Goal: Task Accomplishment & Management: Manage account settings

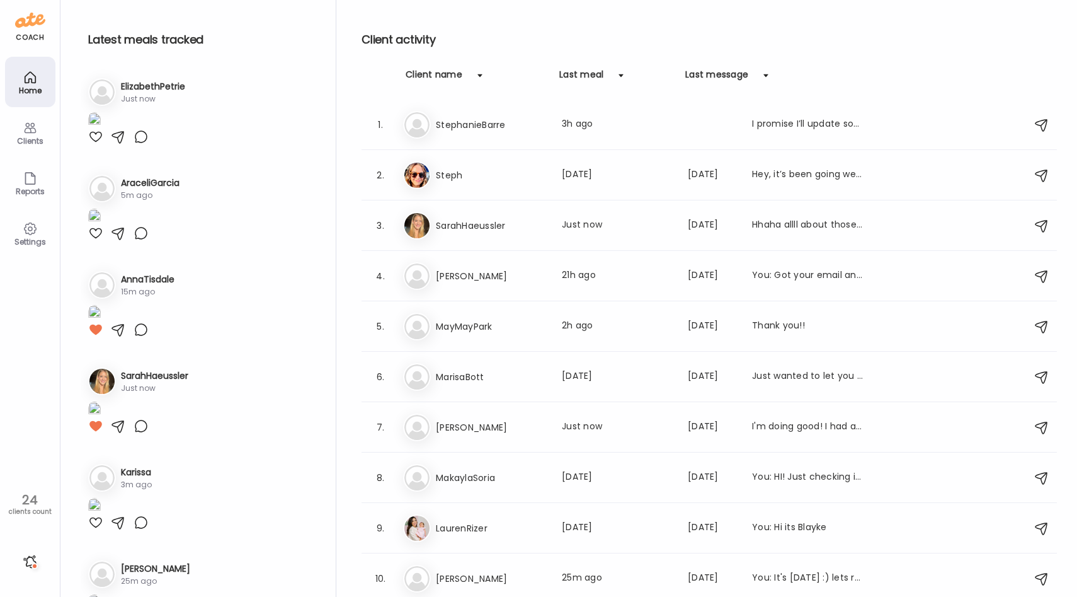
scroll to position [0, 205]
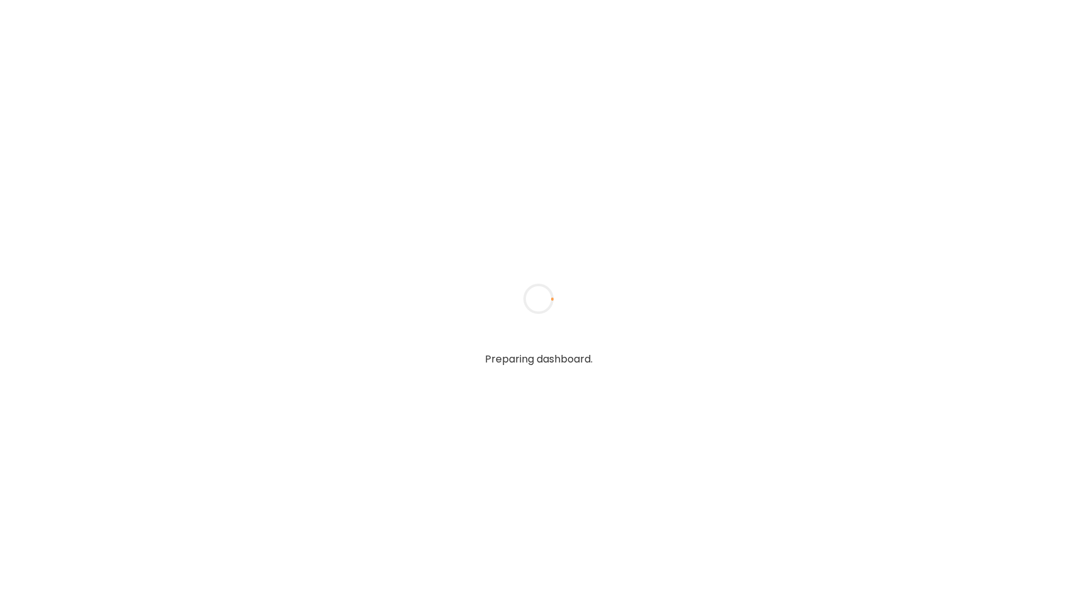
type input "**********"
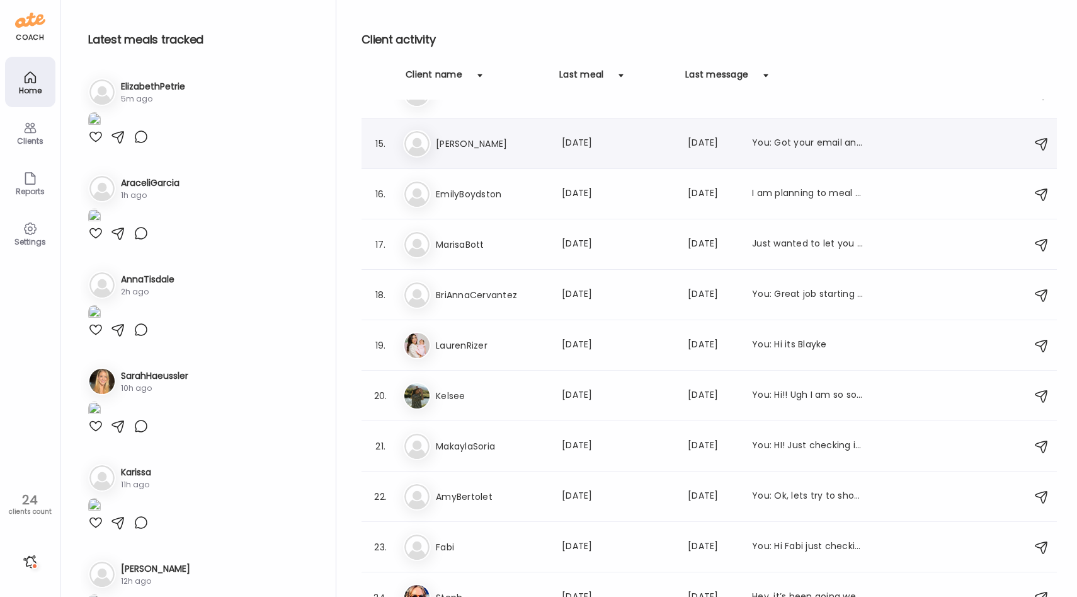
scroll to position [706, 0]
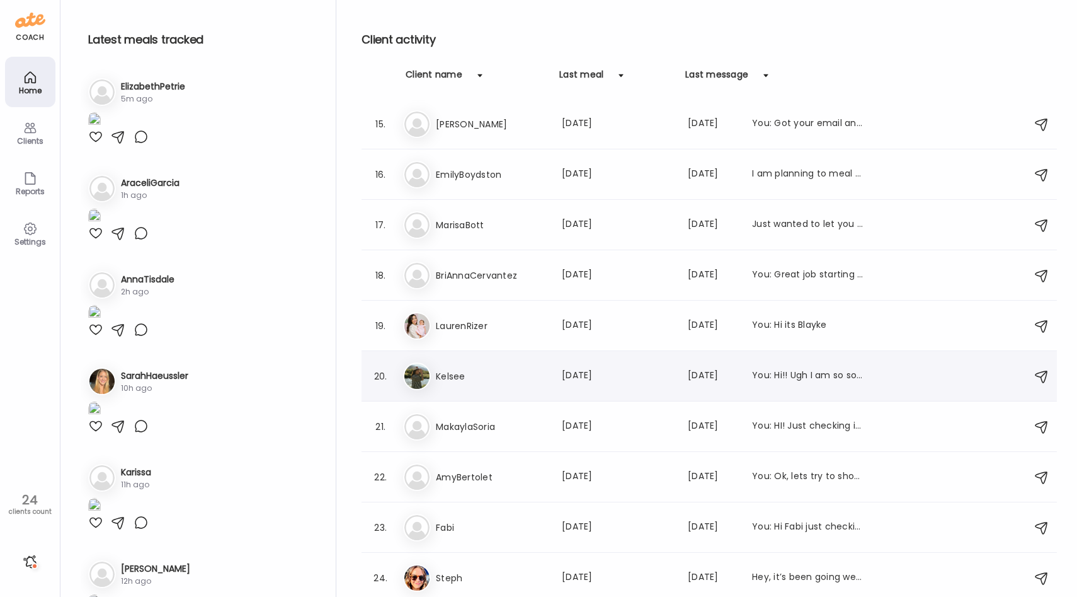
click at [490, 378] on h3 "Kelsee" at bounding box center [491, 376] width 111 height 15
click at [508, 329] on div at bounding box center [538, 298] width 60 height 60
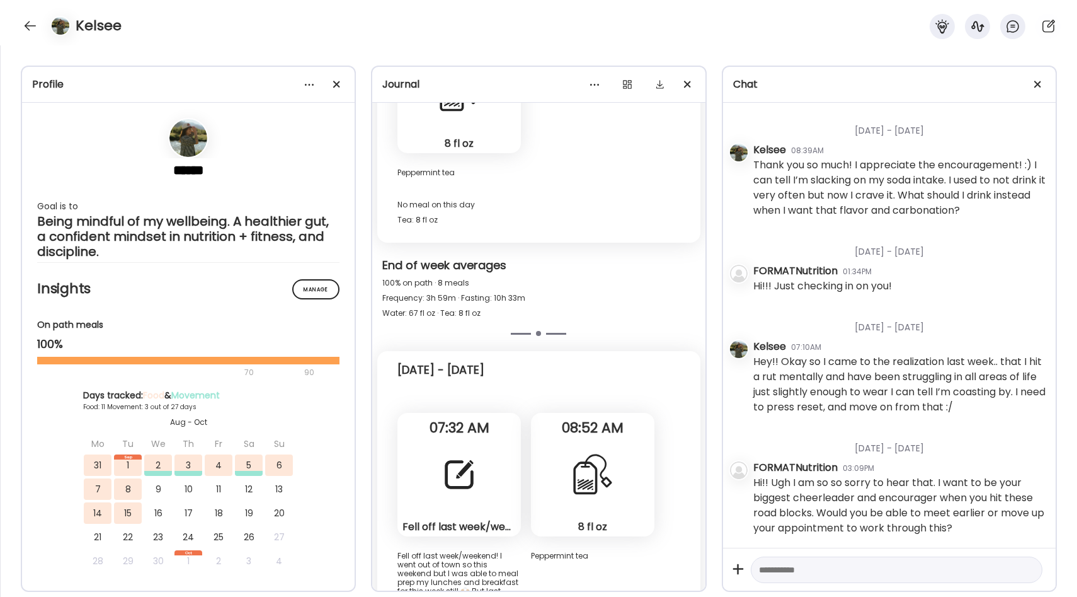
scroll to position [12647, 0]
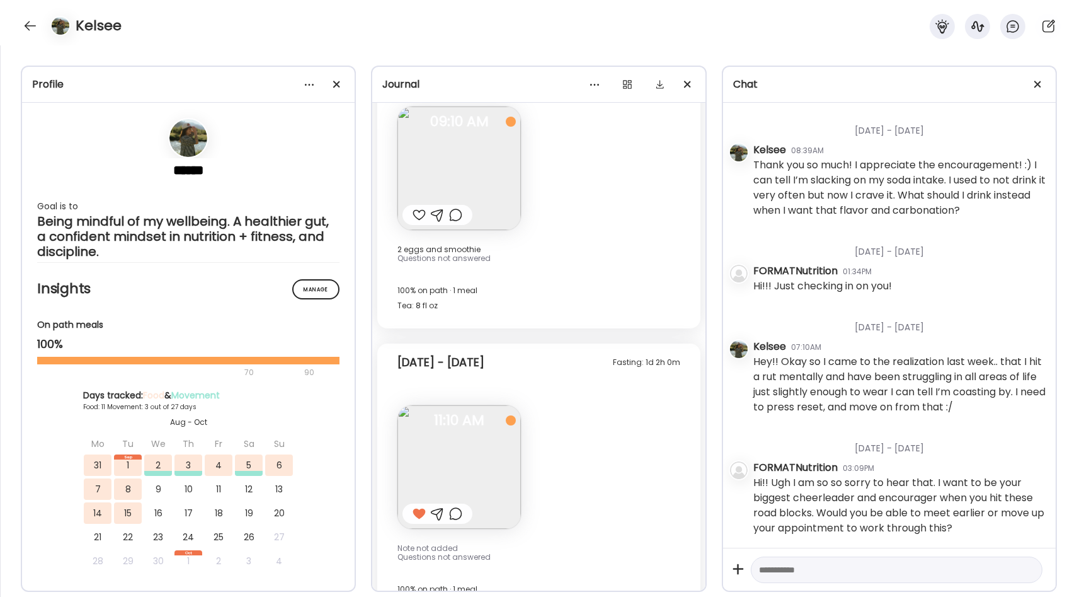
click at [789, 580] on div at bounding box center [897, 569] width 292 height 27
click at [786, 570] on textarea at bounding box center [885, 569] width 253 height 15
type textarea "*"
type textarea "**********"
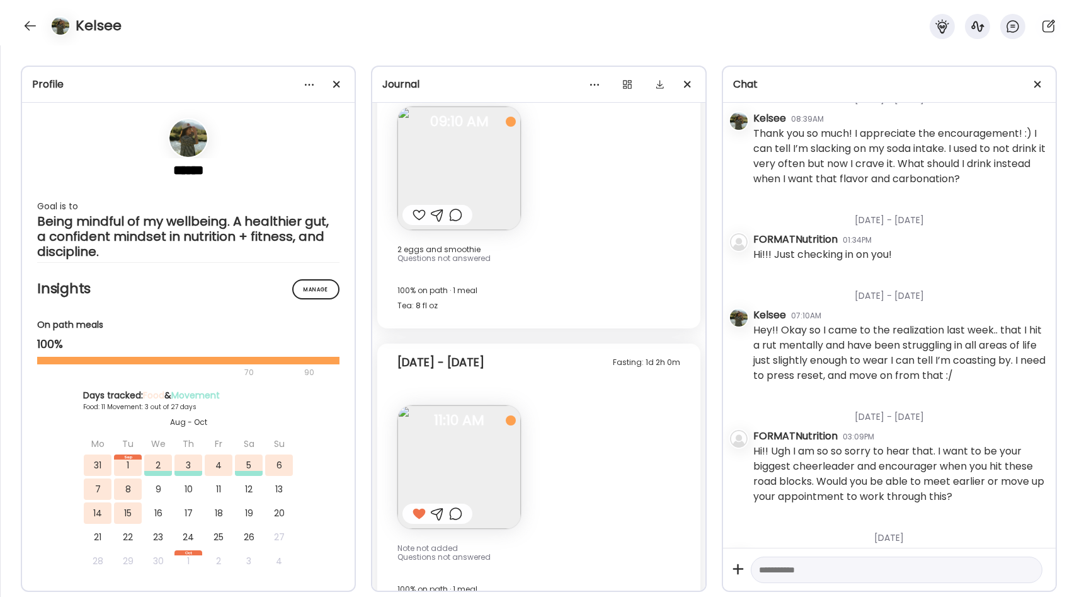
scroll to position [1581, 0]
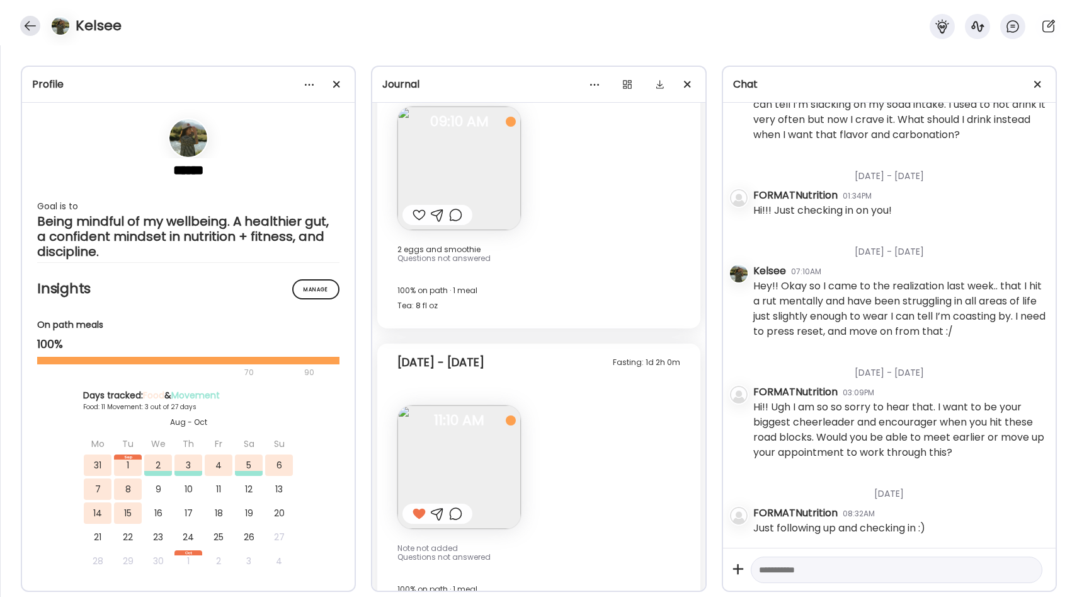
click at [26, 24] on div at bounding box center [30, 26] width 20 height 20
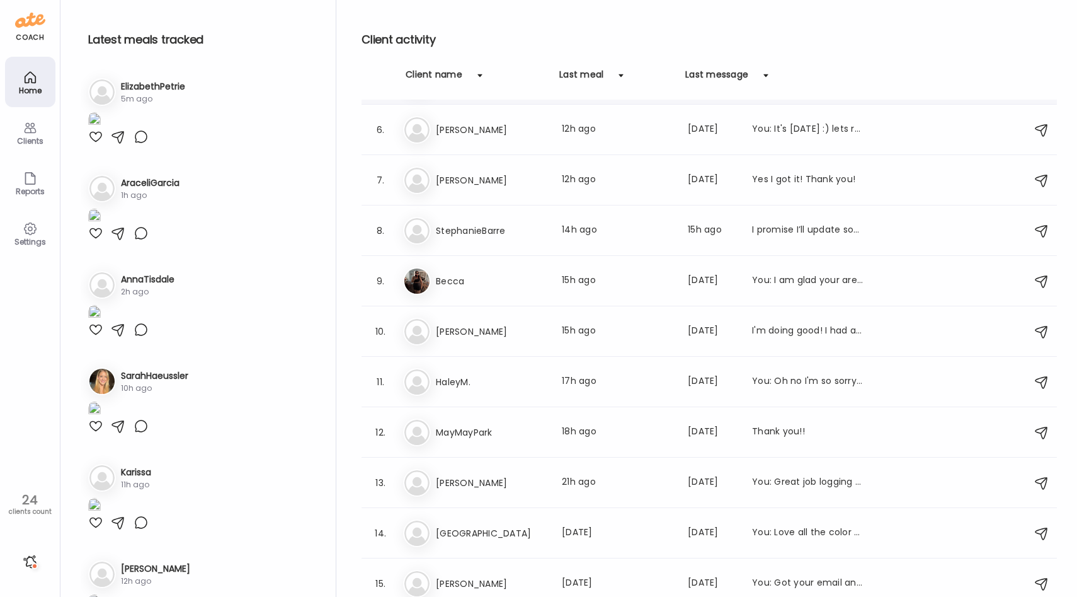
scroll to position [248, 0]
click at [533, 191] on div "Ca [PERSON_NAME] Last meal: 12h ago Last message: [DATE] Yes I got it! Thank yo…" at bounding box center [711, 180] width 616 height 28
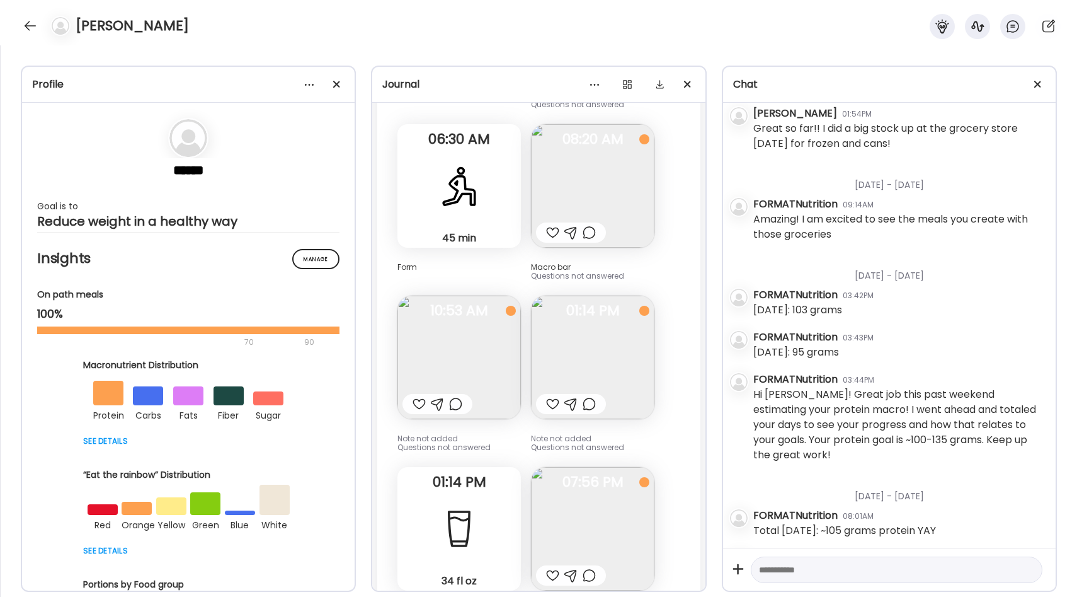
scroll to position [1773, 0]
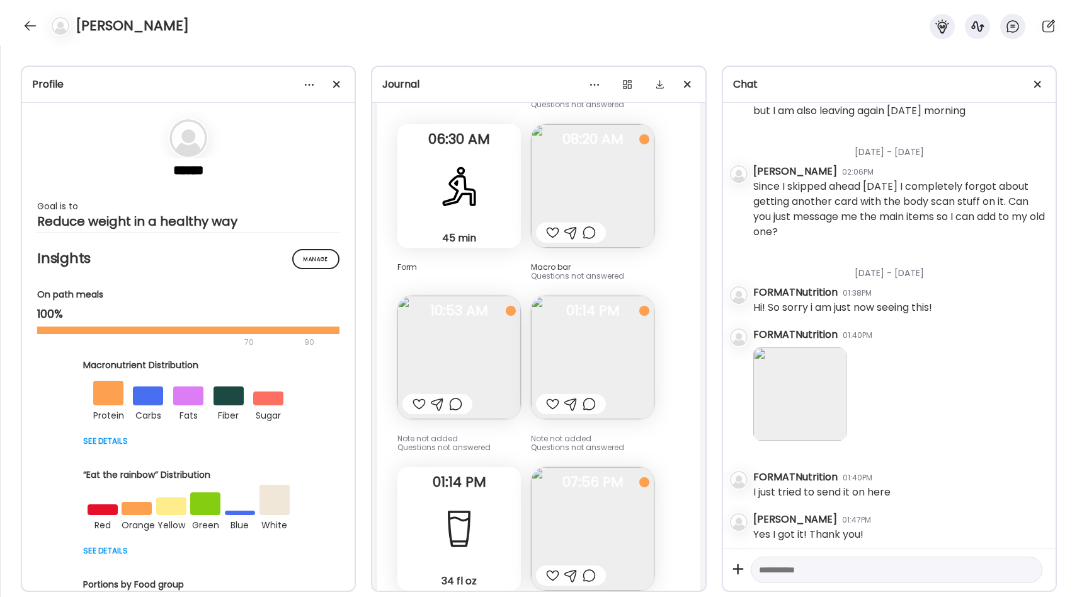
click at [805, 413] on img at bounding box center [799, 393] width 93 height 93
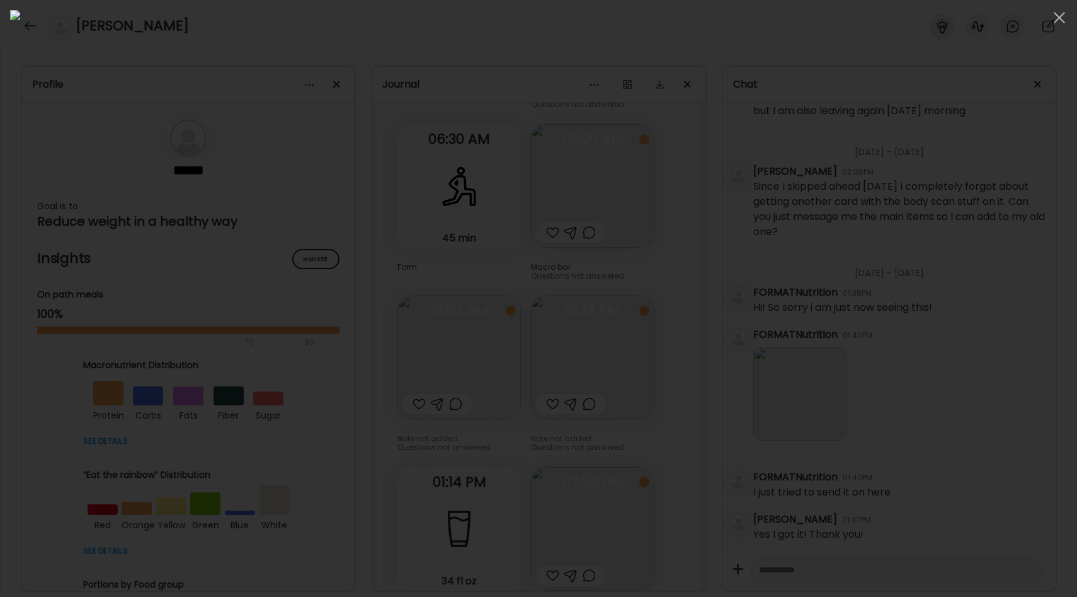
click at [864, 358] on div at bounding box center [538, 298] width 1057 height 576
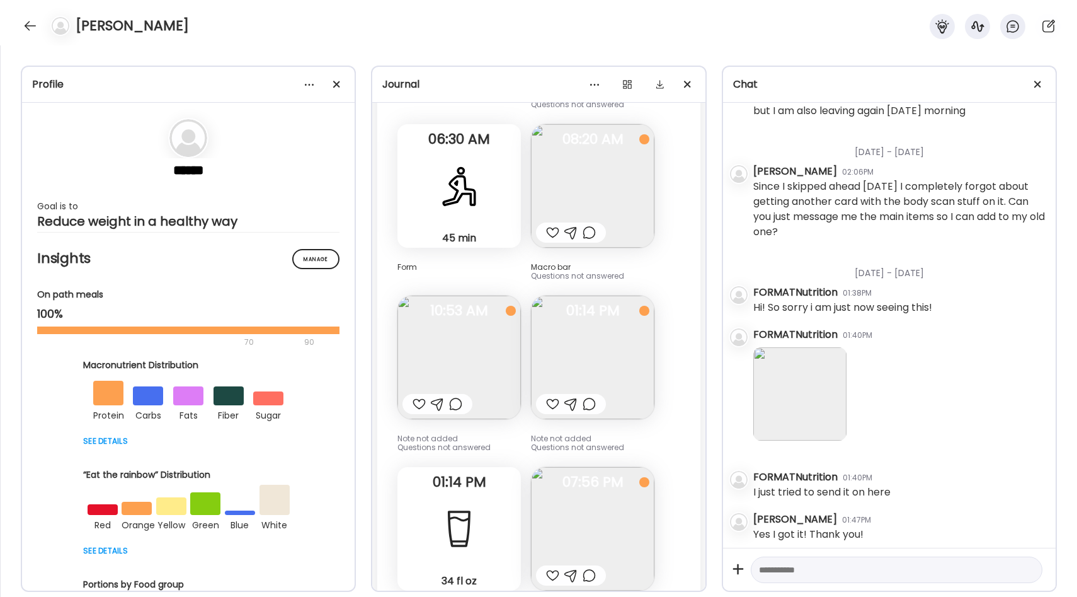
click at [812, 369] on img at bounding box center [799, 393] width 93 height 93
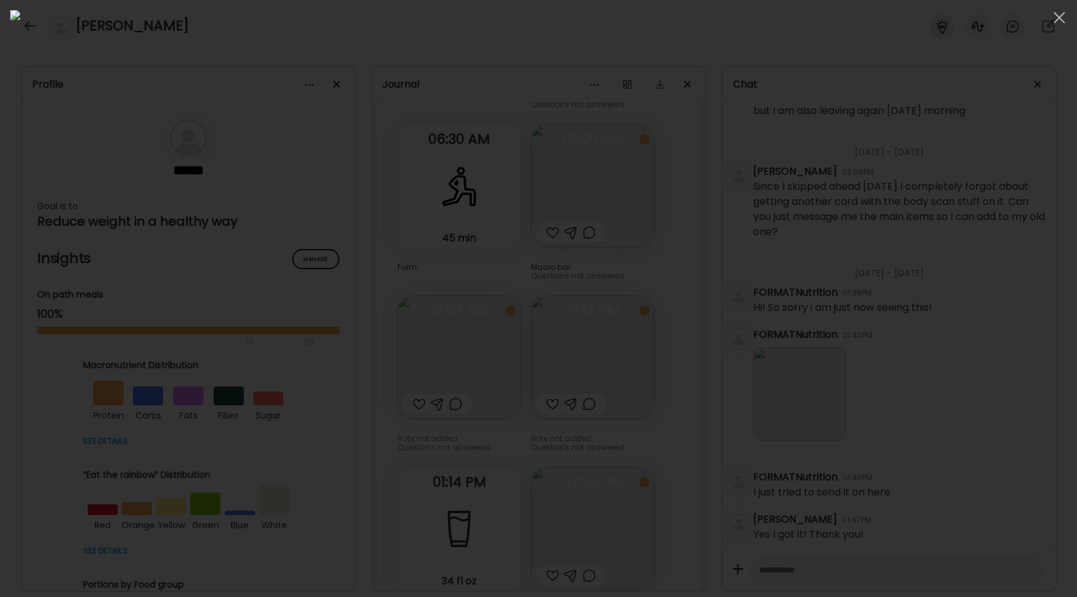
click at [894, 319] on div at bounding box center [538, 298] width 1057 height 576
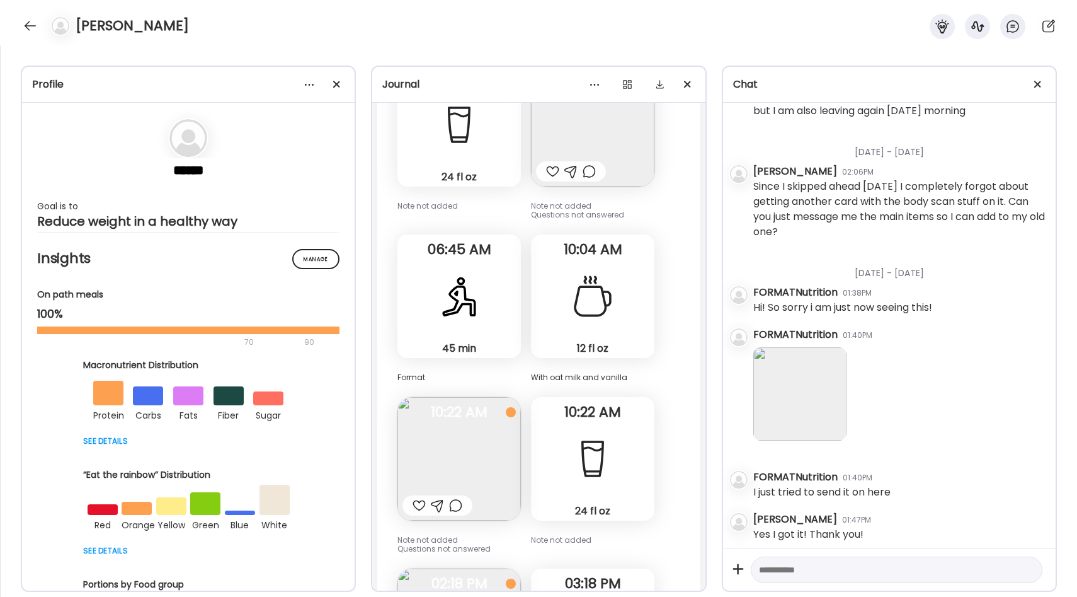
scroll to position [25334, 0]
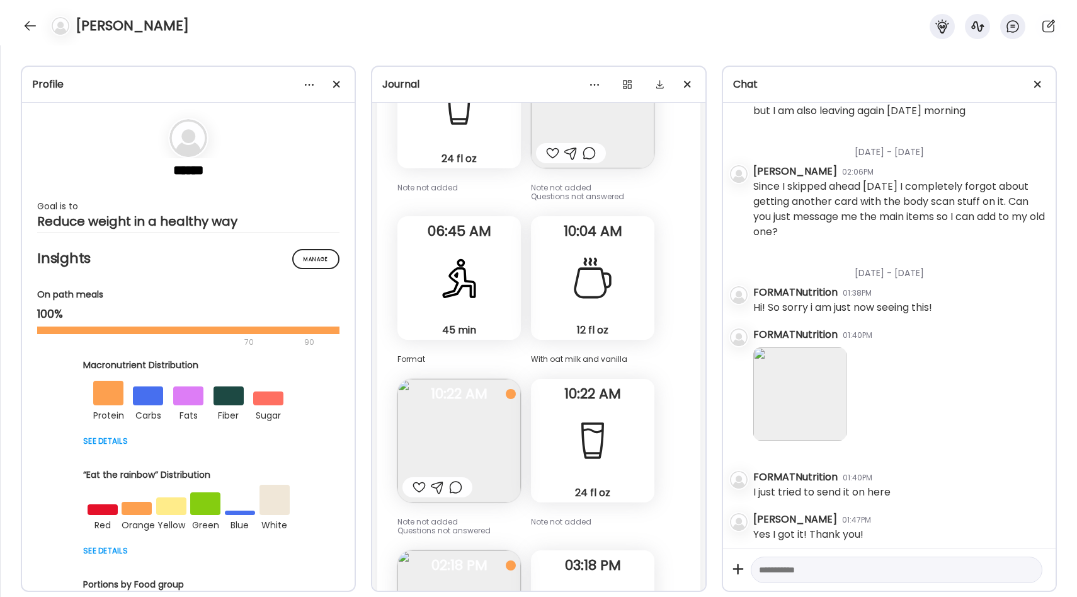
click at [487, 379] on img at bounding box center [459, 440] width 123 height 123
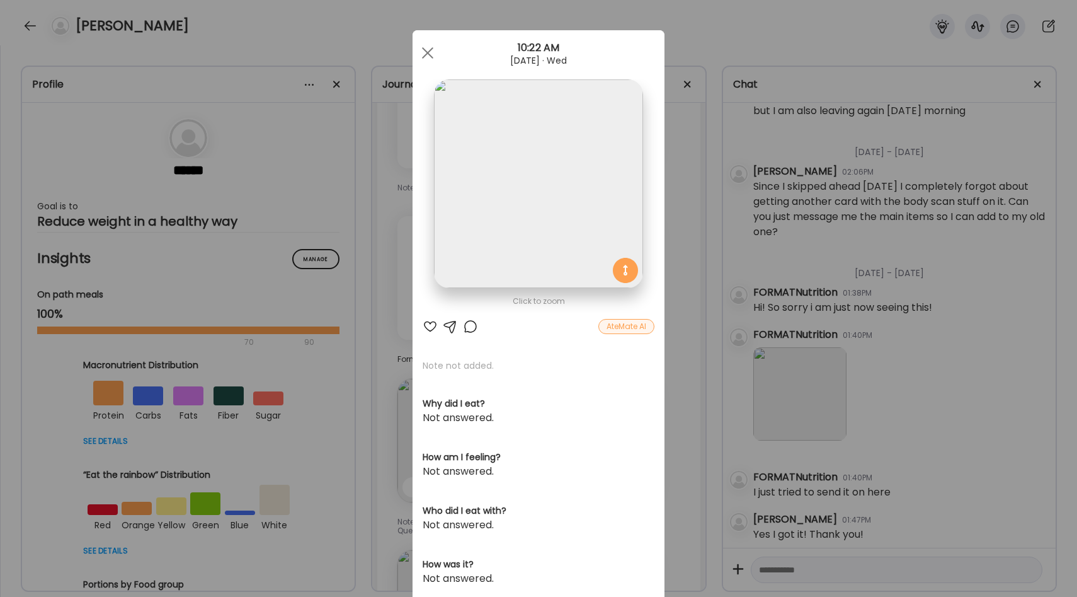
click at [683, 336] on div "Ate Coach Dashboard Wahoo! It’s official Take a moment to set up your Coach Pro…" at bounding box center [538, 298] width 1077 height 597
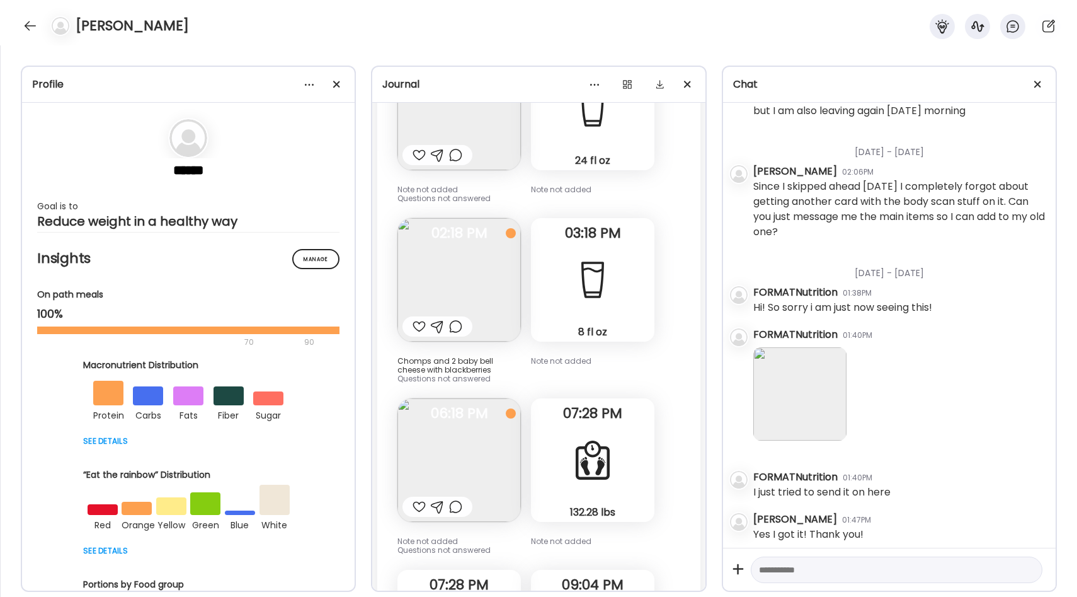
scroll to position [25667, 0]
click at [488, 217] on img at bounding box center [459, 278] width 123 height 123
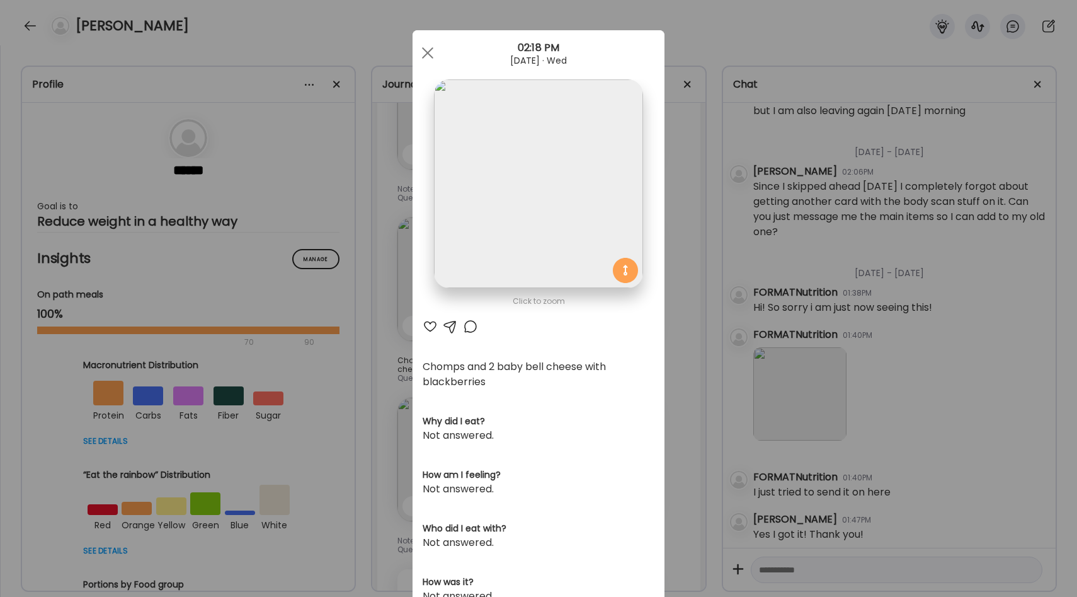
click at [665, 278] on div "Ate Coach Dashboard Wahoo! It’s official Take a moment to set up your Coach Pro…" at bounding box center [538, 298] width 1077 height 597
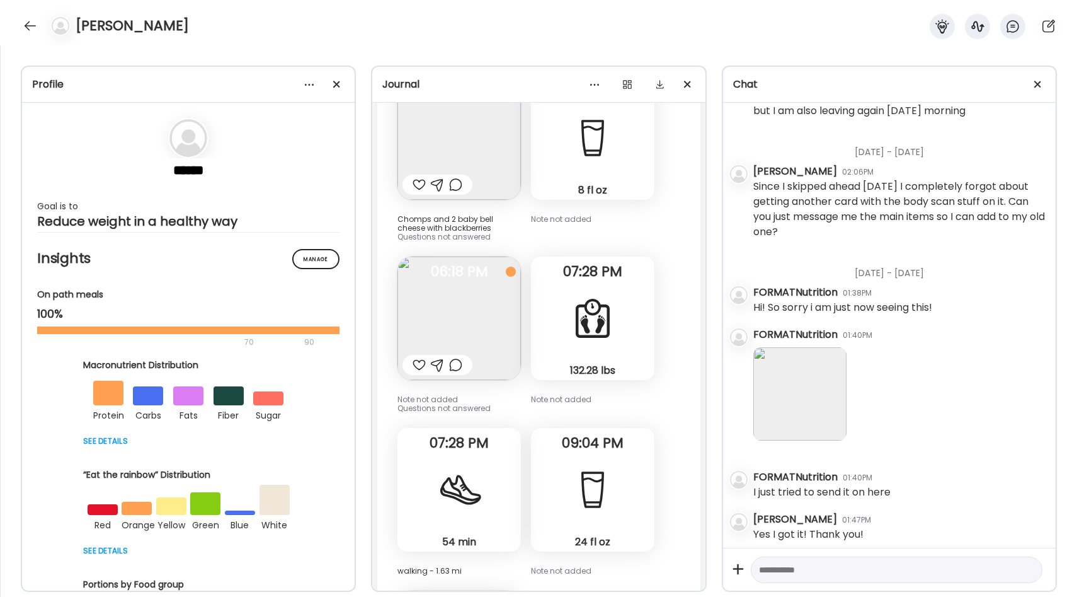
scroll to position [25811, 0]
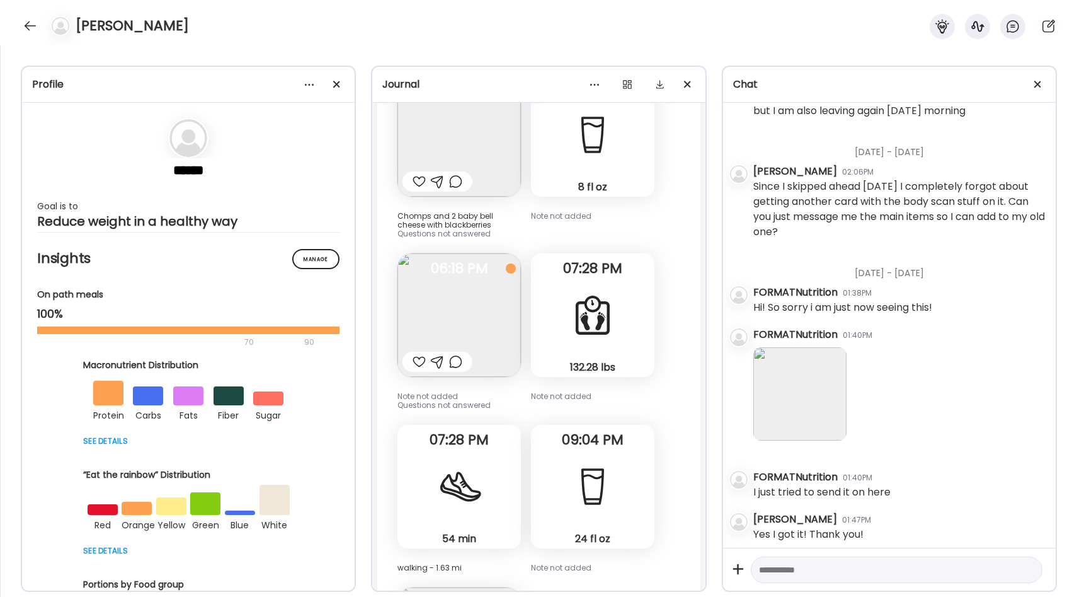
click at [495, 253] on img at bounding box center [459, 314] width 123 height 123
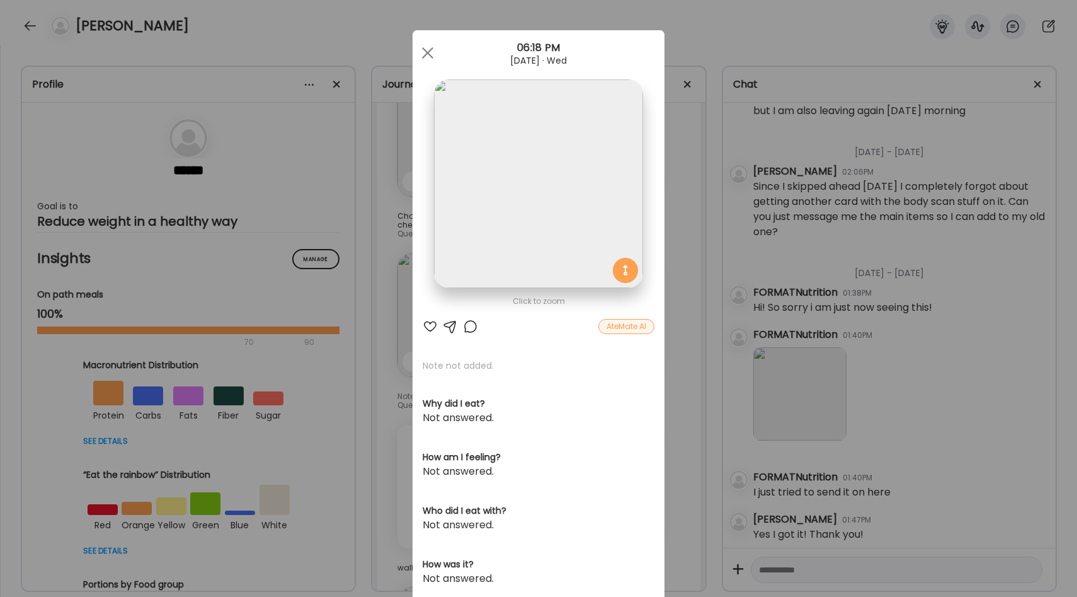
click at [680, 273] on div "Ate Coach Dashboard Wahoo! It’s official Take a moment to set up your Coach Pro…" at bounding box center [538, 298] width 1077 height 597
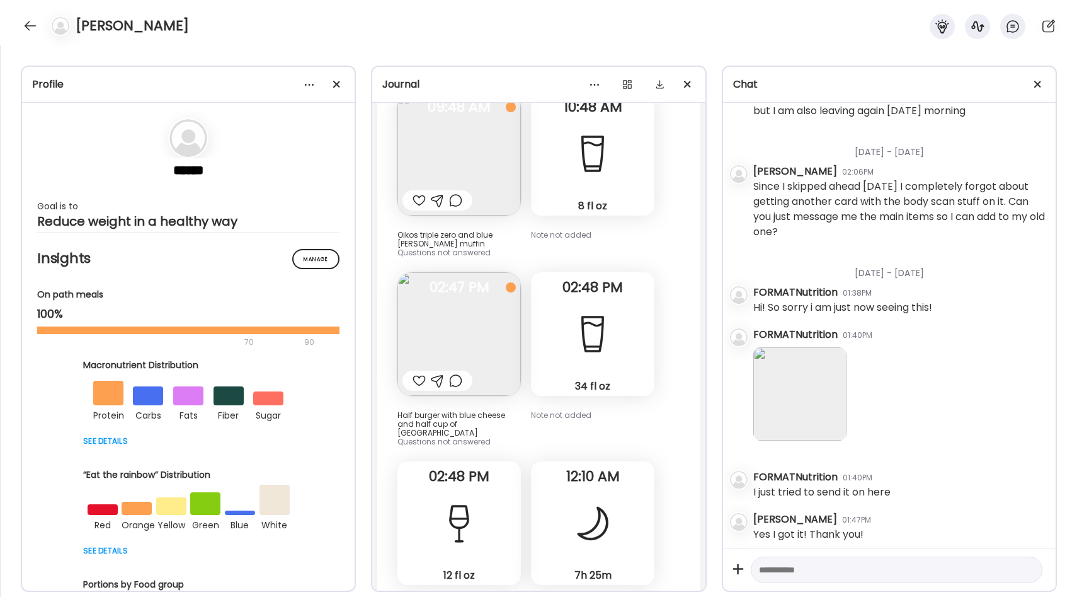
scroll to position [21829, 0]
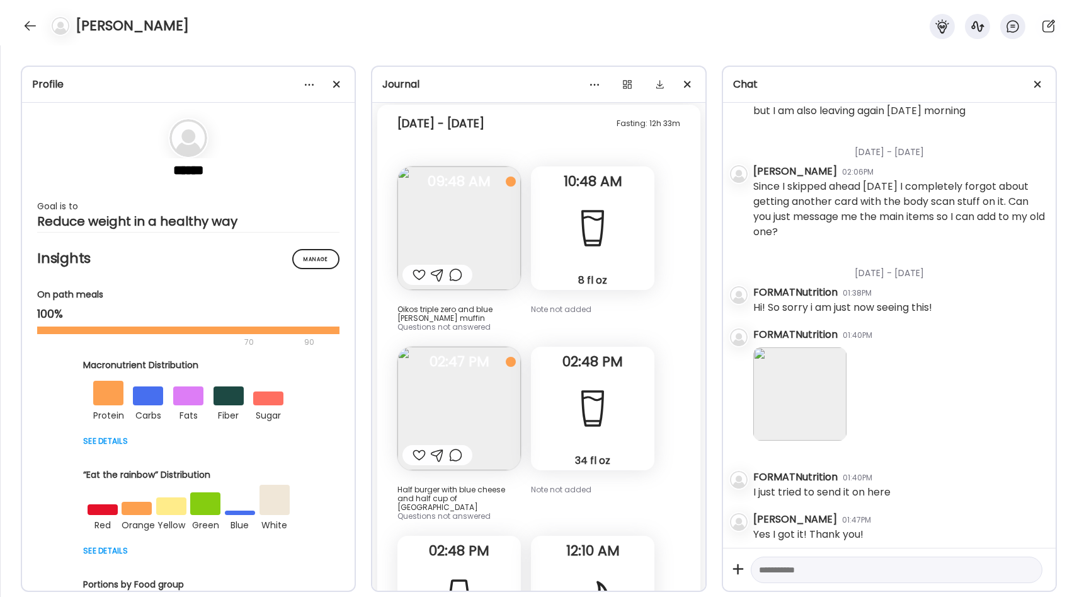
click at [499, 347] on img at bounding box center [459, 408] width 123 height 123
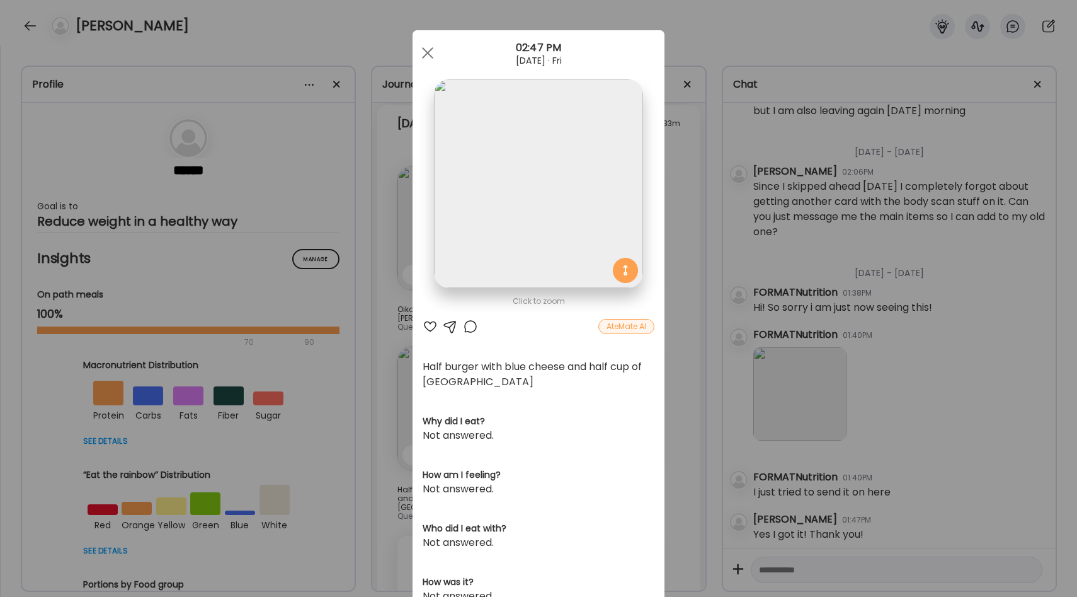
click at [677, 272] on div "Ate Coach Dashboard Wahoo! It’s official Take a moment to set up your Coach Pro…" at bounding box center [538, 298] width 1077 height 597
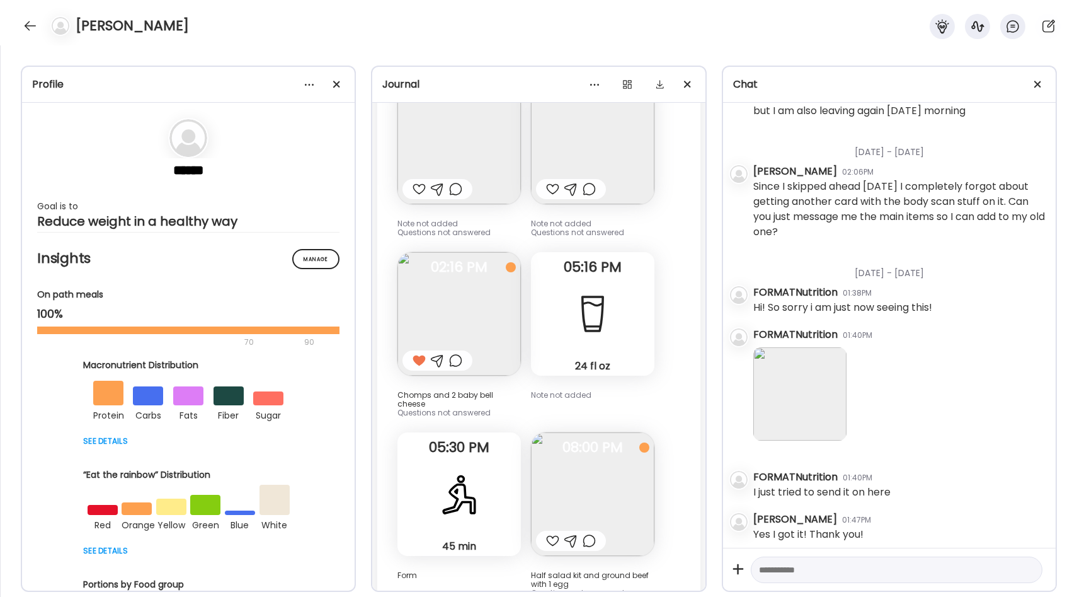
scroll to position [23479, 0]
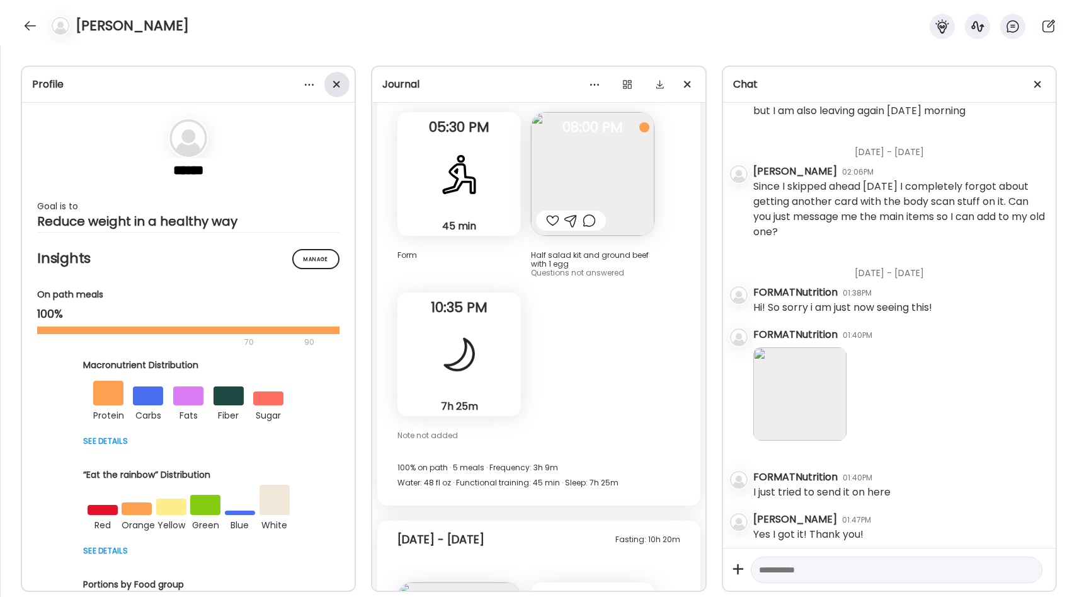
click at [340, 81] on div at bounding box center [336, 84] width 25 height 25
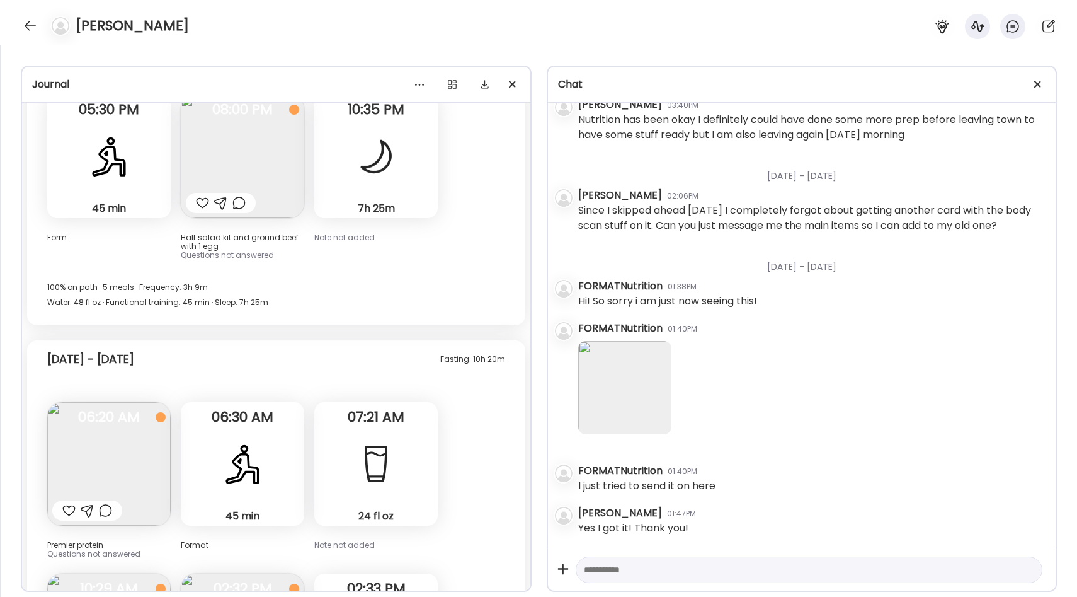
scroll to position [1516, 0]
click at [1036, 81] on div at bounding box center [1038, 84] width 25 height 25
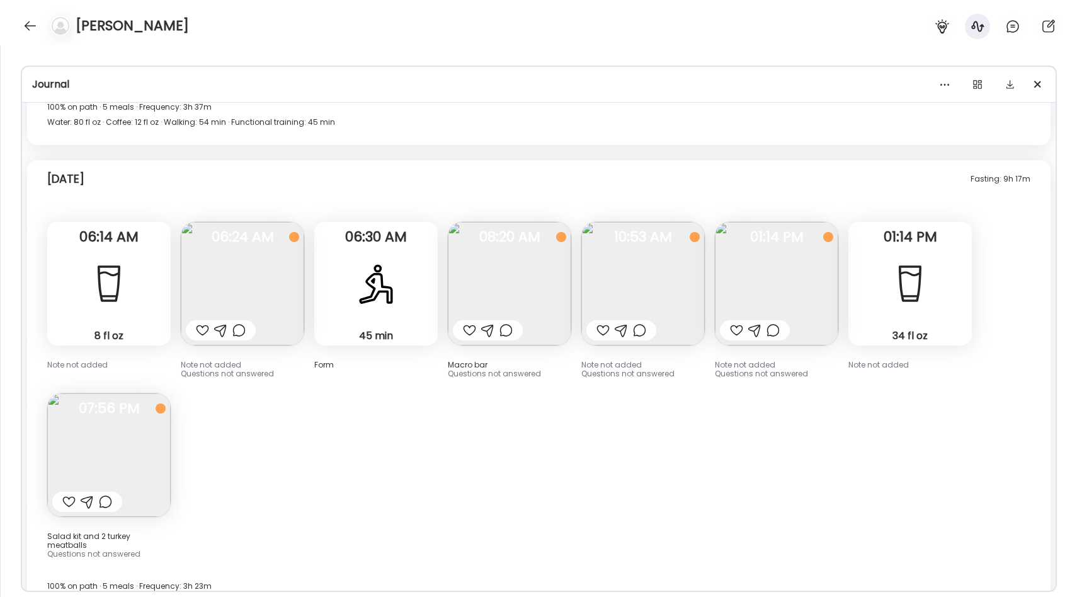
scroll to position [12323, 0]
click at [515, 245] on img at bounding box center [509, 285] width 123 height 123
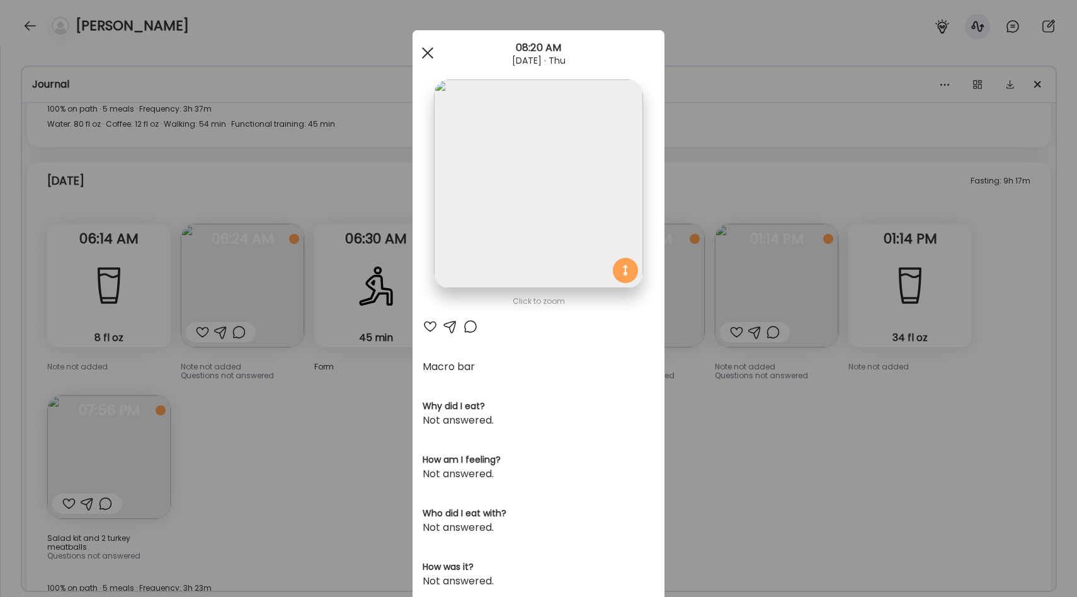
click at [425, 49] on div at bounding box center [427, 52] width 25 height 25
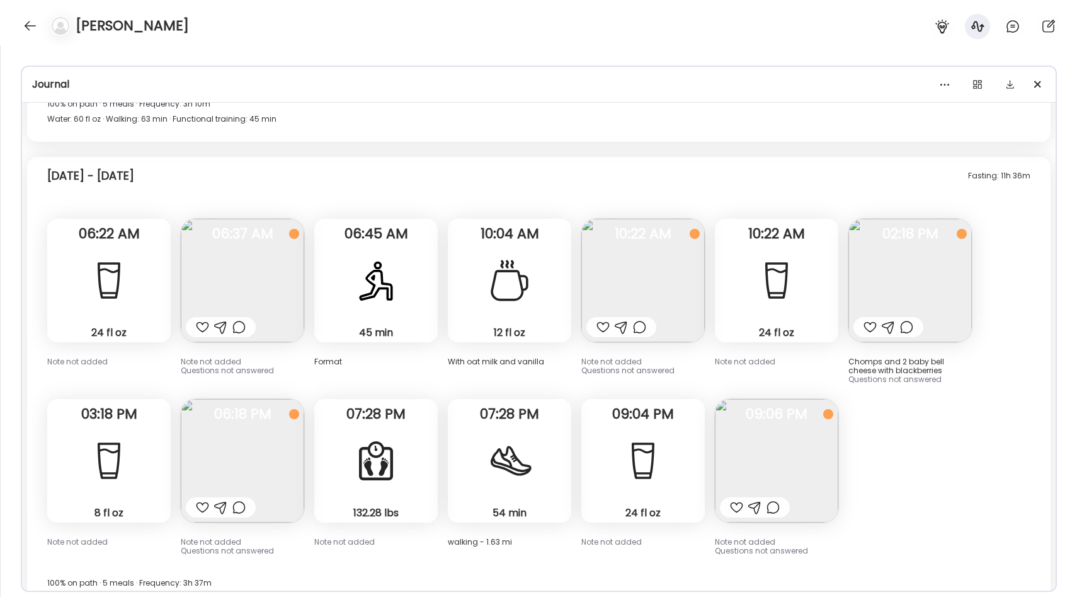
scroll to position [11851, 0]
click at [876, 232] on img at bounding box center [910, 278] width 123 height 123
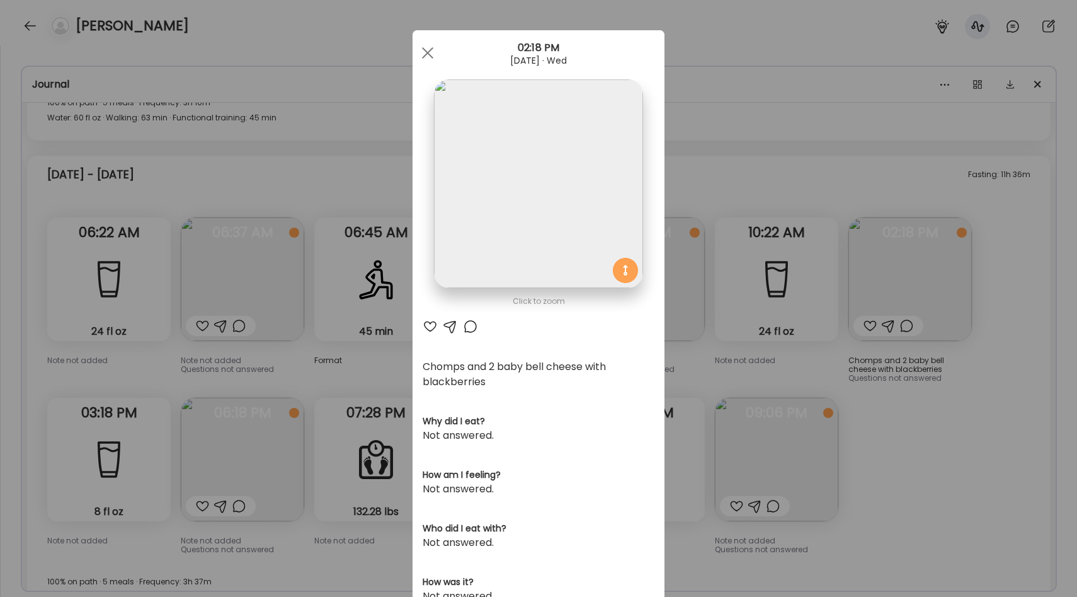
click at [823, 234] on div "Ate Coach Dashboard Wahoo! It’s official Take a moment to set up your Coach Pro…" at bounding box center [538, 298] width 1077 height 597
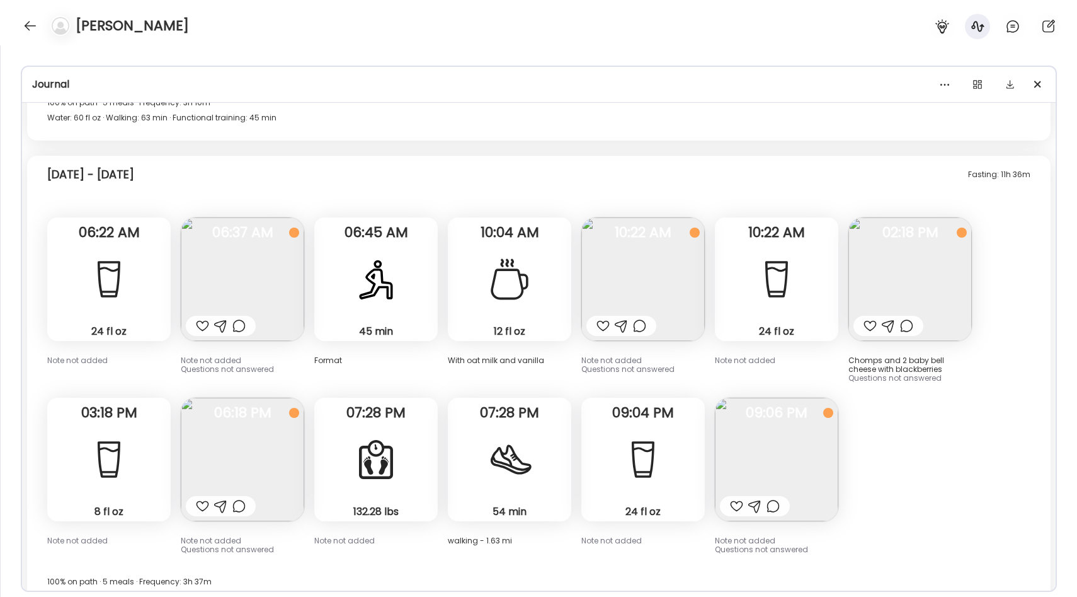
click at [238, 407] on img at bounding box center [242, 459] width 123 height 123
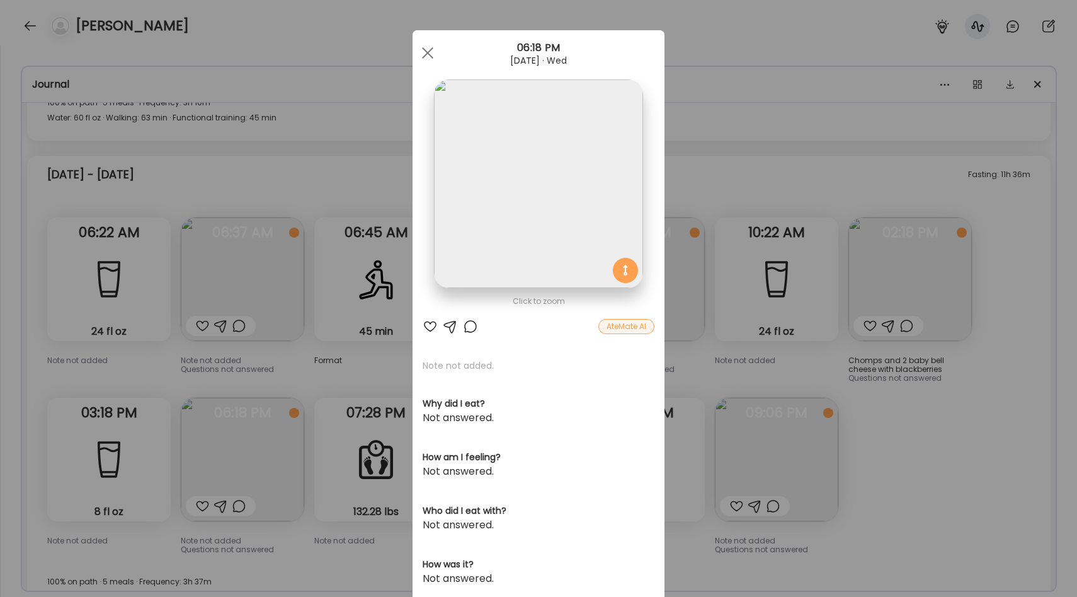
click at [324, 316] on div "Ate Coach Dashboard Wahoo! It’s official Take a moment to set up your Coach Pro…" at bounding box center [538, 298] width 1077 height 597
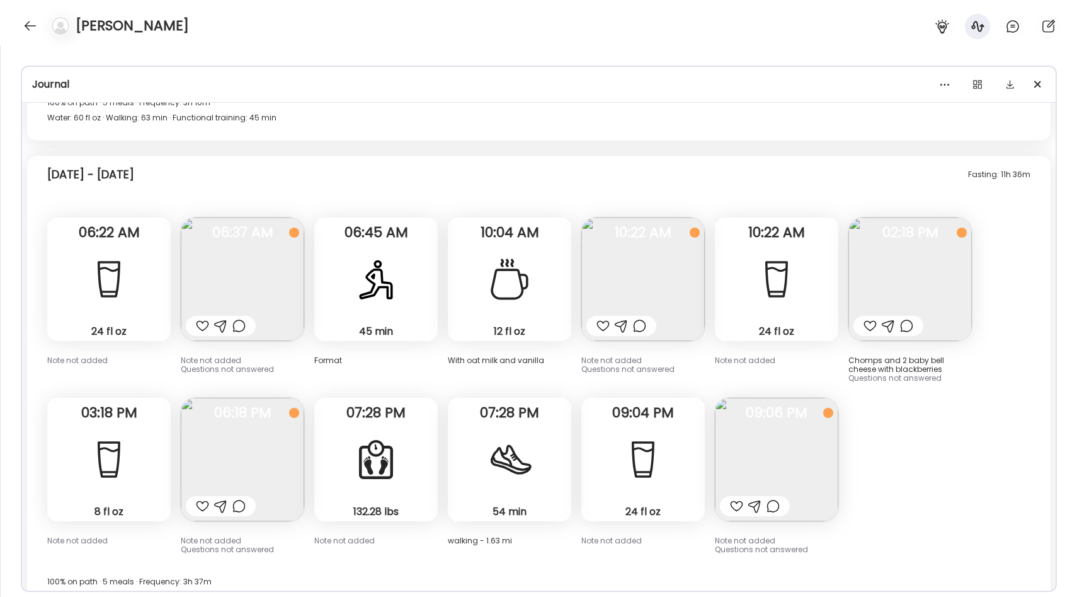
click at [757, 398] on img at bounding box center [776, 459] width 123 height 123
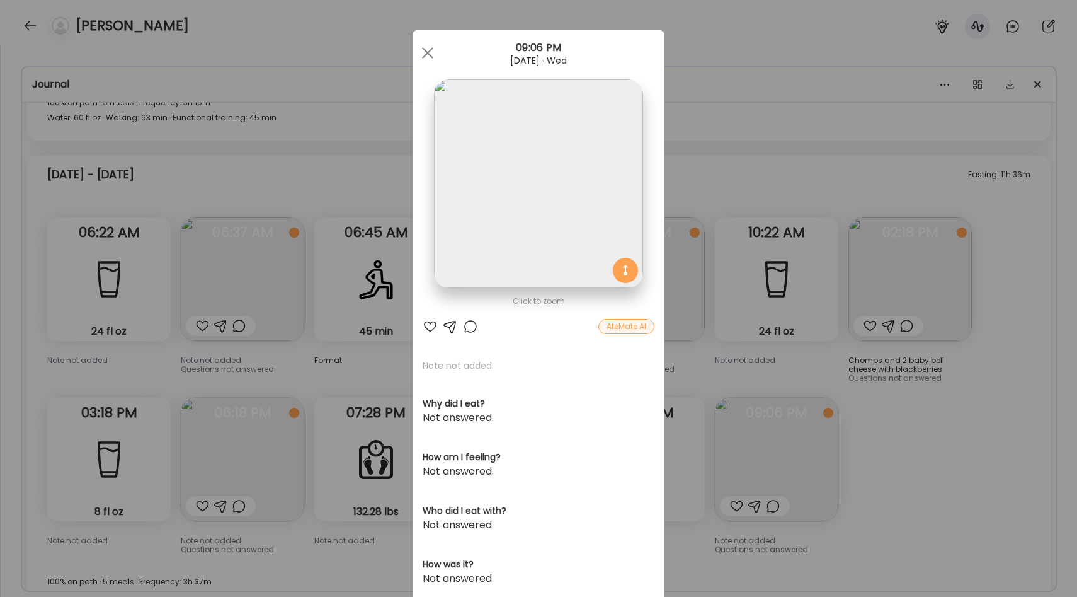
click at [825, 317] on div "Ate Coach Dashboard Wahoo! It’s official Take a moment to set up your Coach Pro…" at bounding box center [538, 298] width 1077 height 597
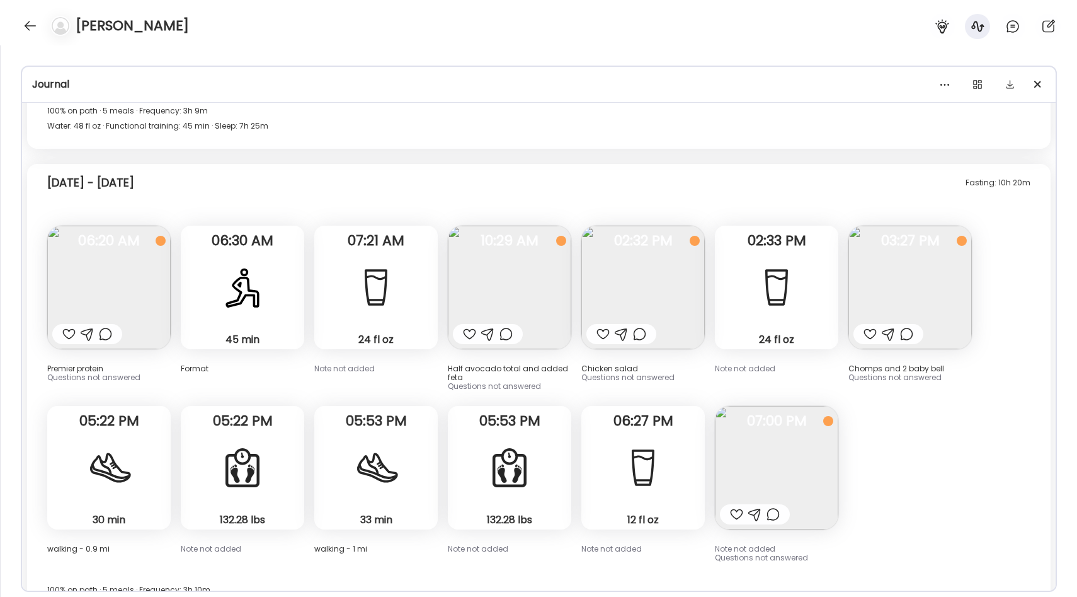
scroll to position [11362, 0]
click at [922, 227] on img at bounding box center [910, 288] width 123 height 123
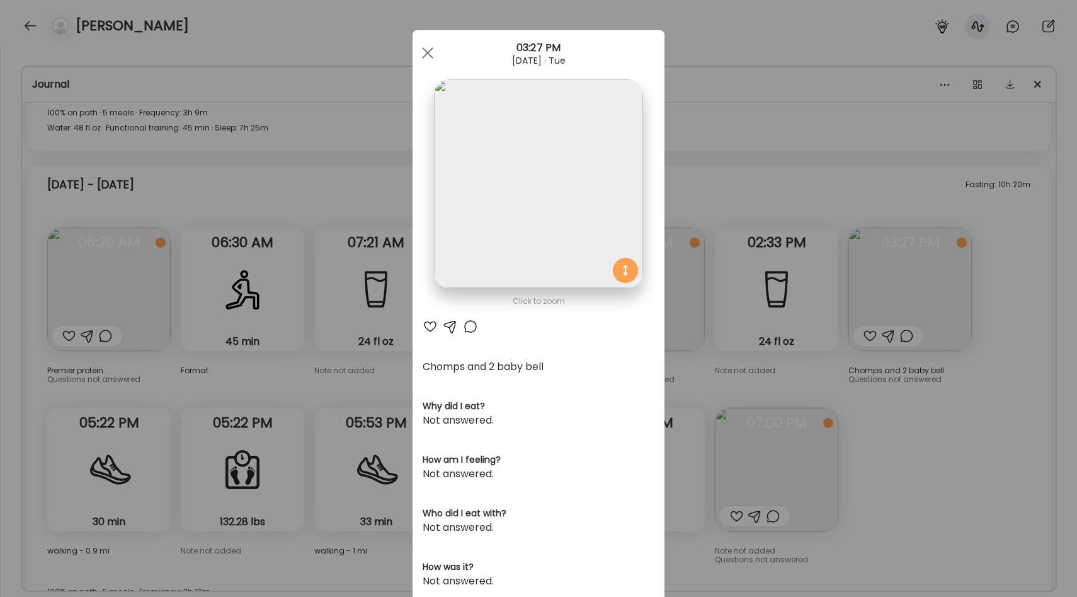
click at [808, 229] on div "Ate Coach Dashboard Wahoo! It’s official Take a moment to set up your Coach Pro…" at bounding box center [538, 298] width 1077 height 597
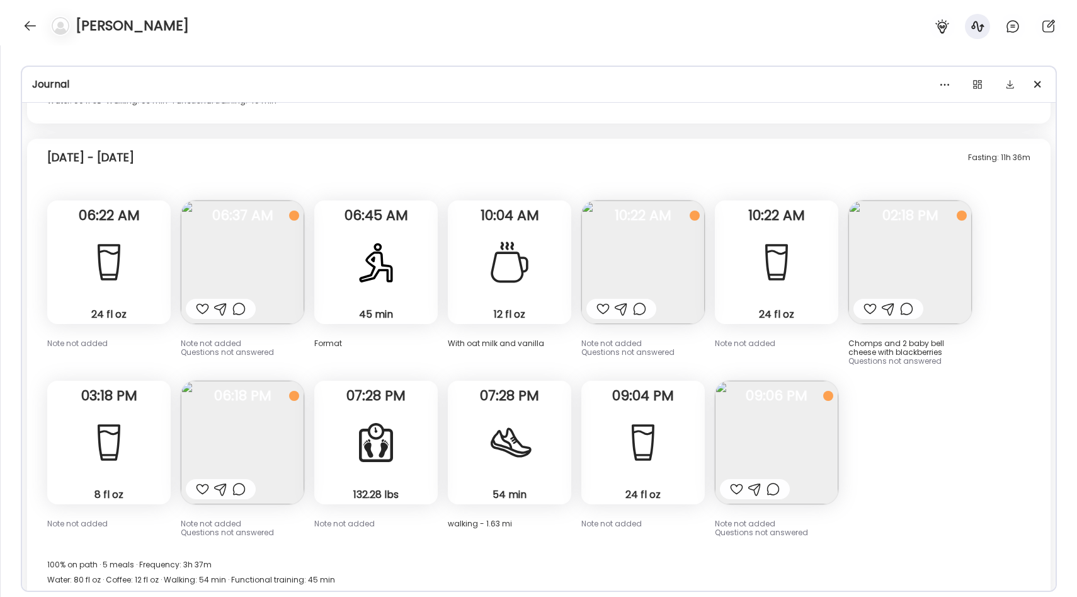
scroll to position [11875, 0]
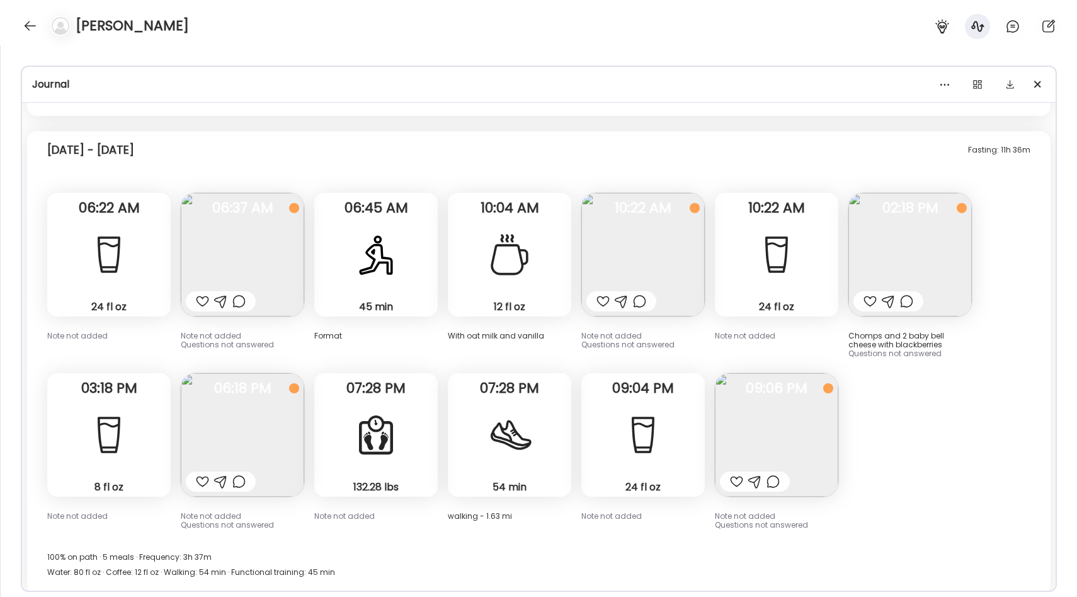
click at [766, 373] on img at bounding box center [776, 434] width 123 height 123
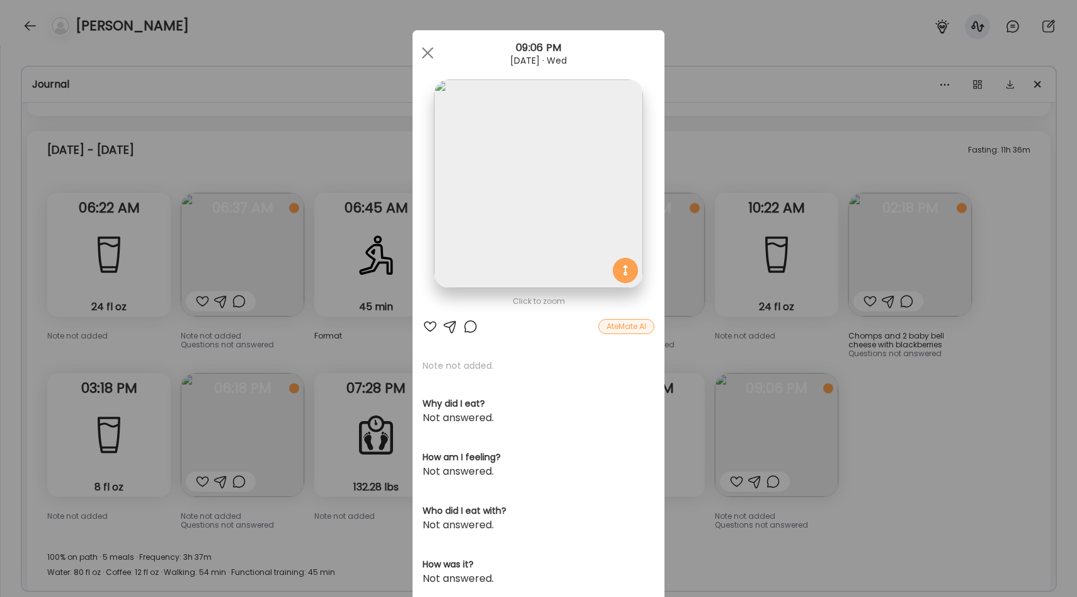
click at [849, 368] on div "Ate Coach Dashboard Wahoo! It’s official Take a moment to set up your Coach Pro…" at bounding box center [538, 298] width 1077 height 597
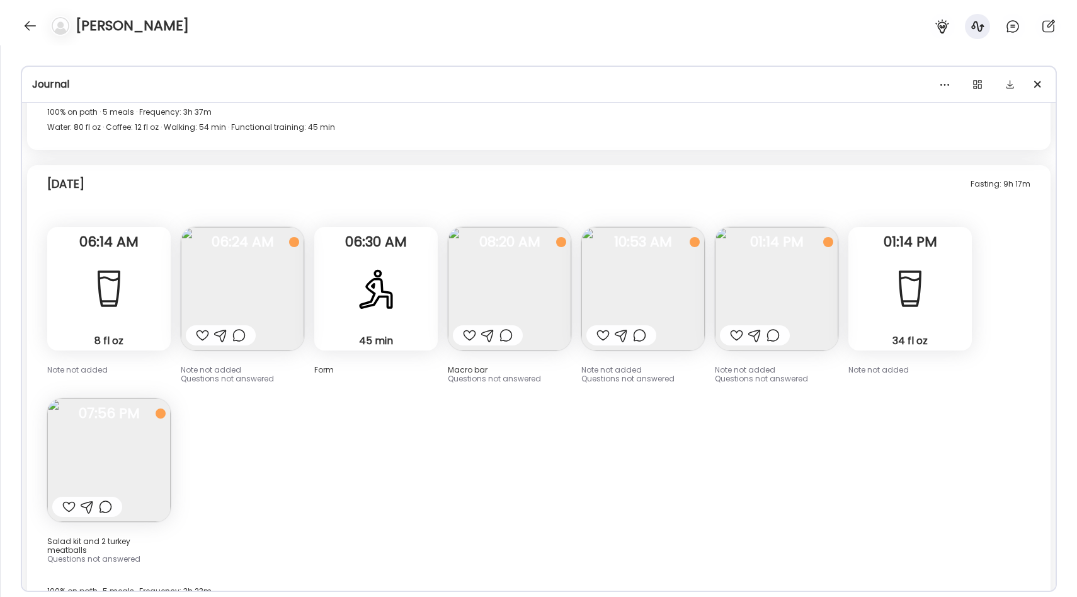
scroll to position [12323, 0]
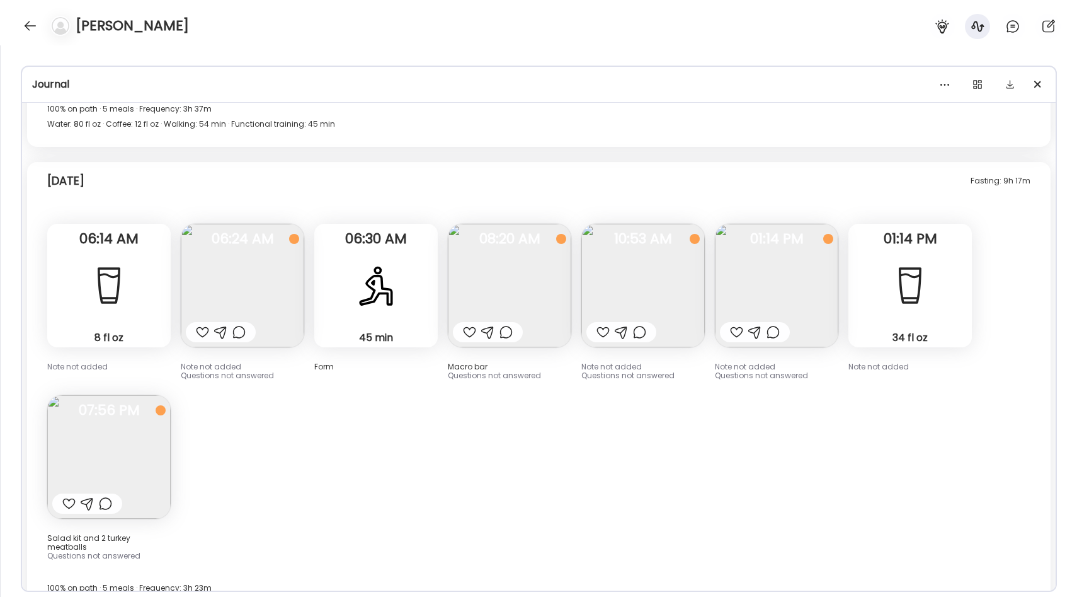
click at [154, 395] on img at bounding box center [108, 456] width 123 height 123
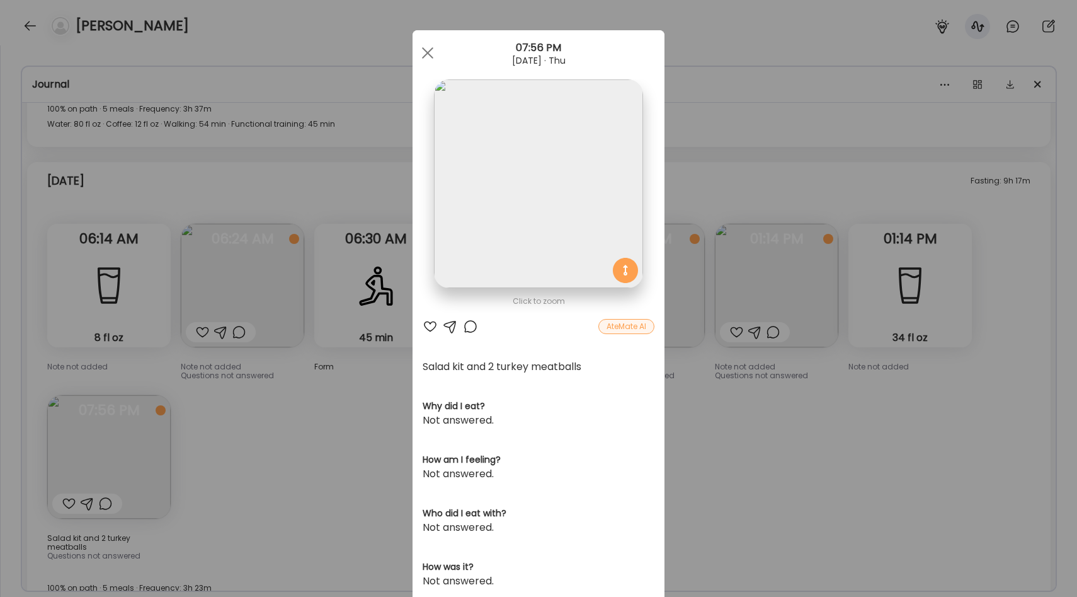
click at [347, 386] on div "Ate Coach Dashboard Wahoo! It’s official Take a moment to set up your Coach Pro…" at bounding box center [538, 298] width 1077 height 597
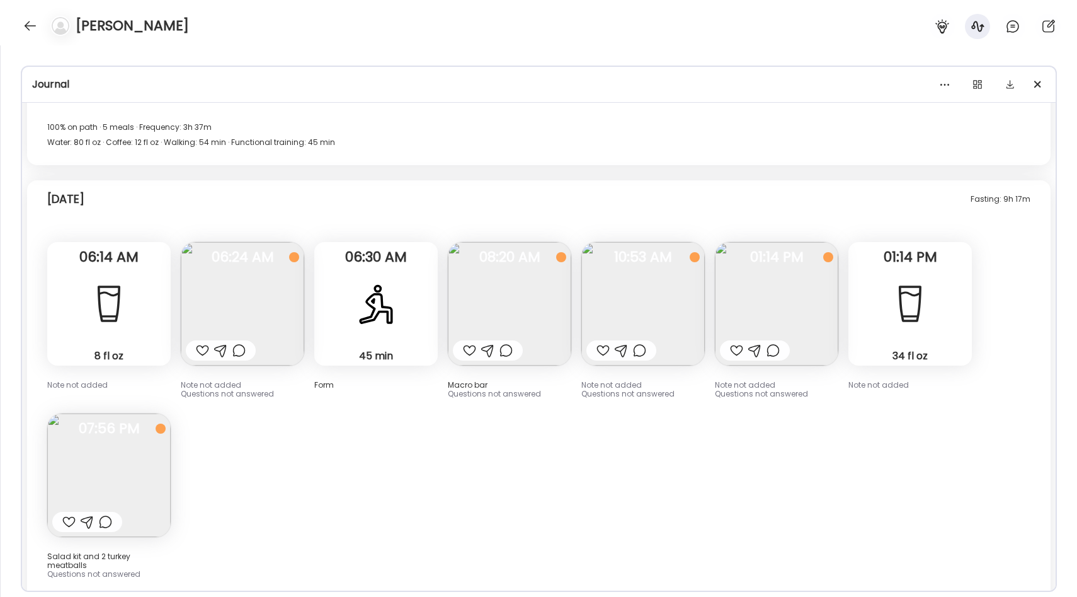
scroll to position [12303, 0]
click at [138, 424] on img at bounding box center [108, 476] width 123 height 123
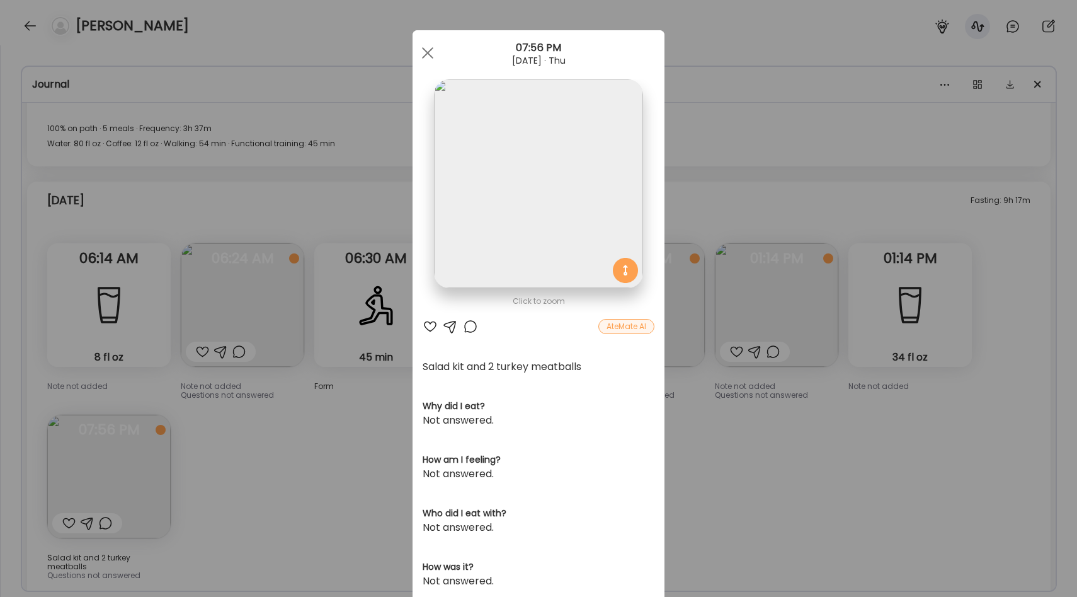
click at [367, 387] on div "Ate Coach Dashboard Wahoo! It’s official Take a moment to set up your Coach Pro…" at bounding box center [538, 298] width 1077 height 597
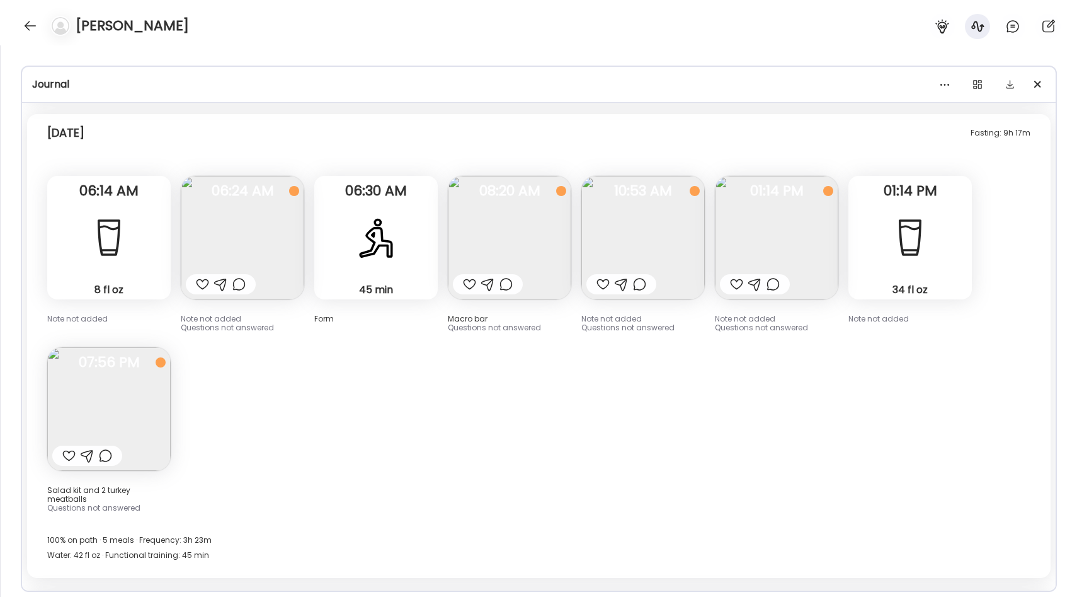
scroll to position [12385, 0]
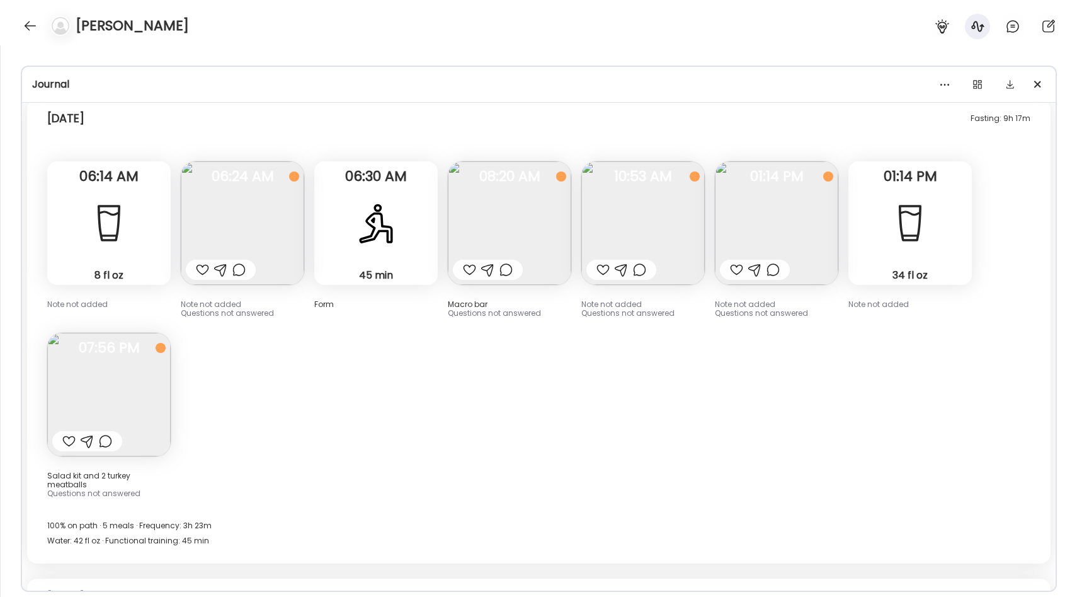
click at [122, 365] on img at bounding box center [108, 394] width 123 height 123
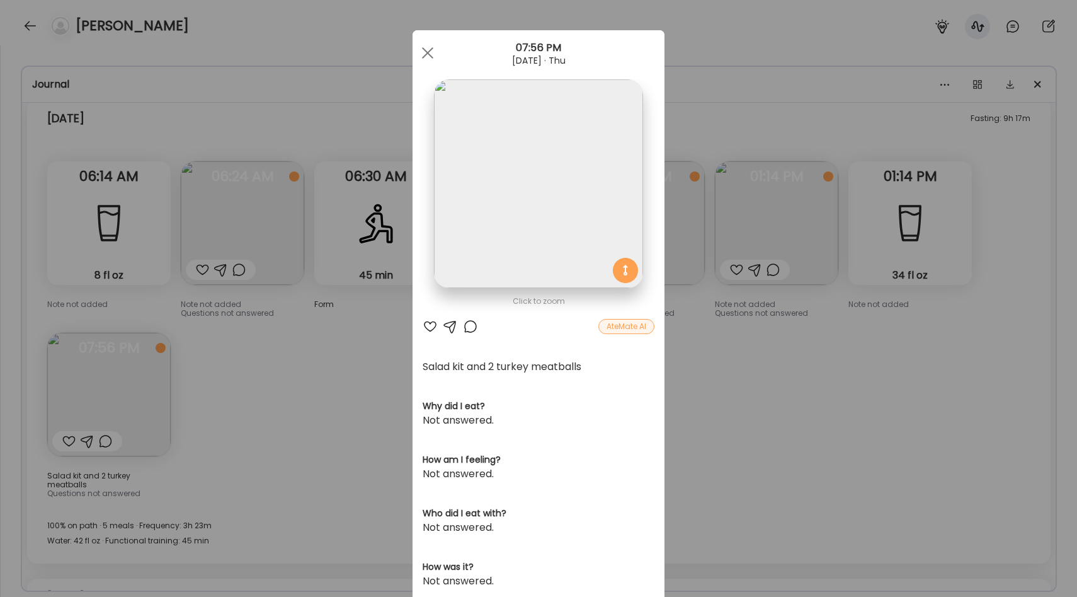
click at [730, 295] on div "Ate Coach Dashboard Wahoo! It’s official Take a moment to set up your Coach Pro…" at bounding box center [538, 298] width 1077 height 597
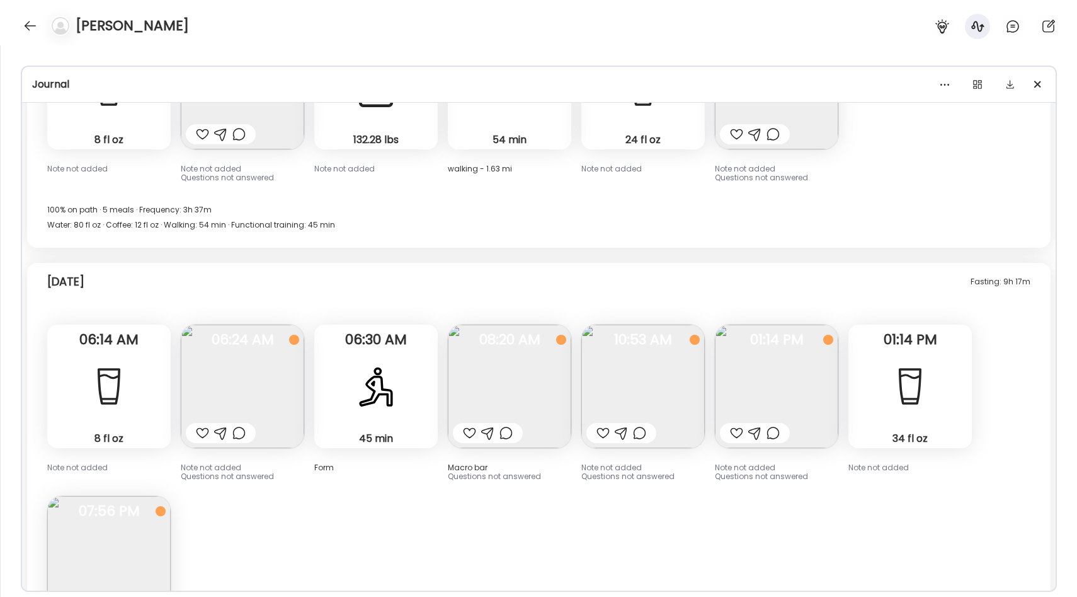
scroll to position [12315, 0]
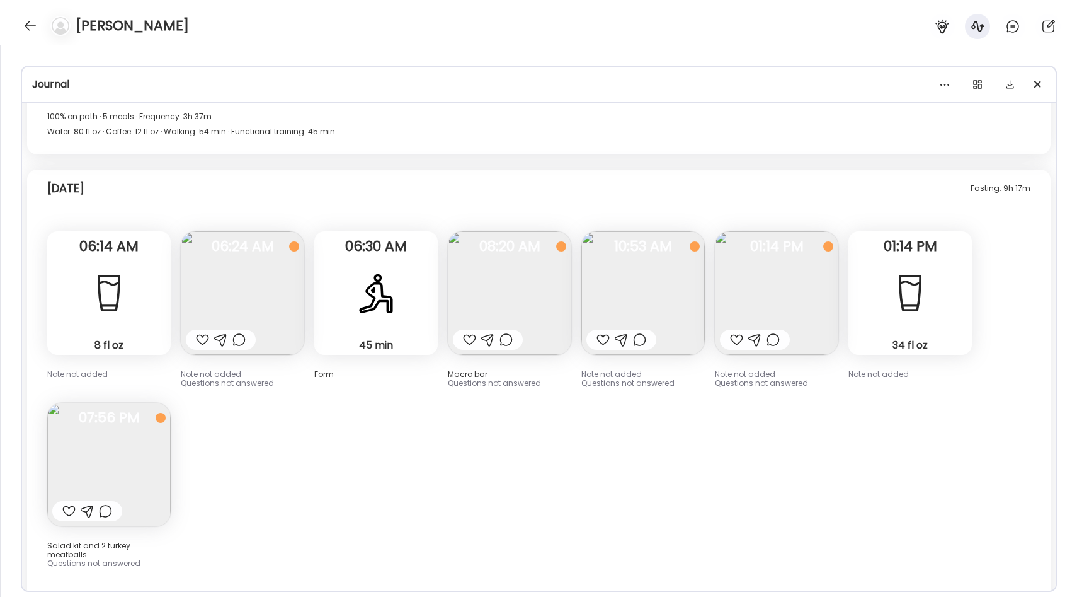
click at [444, 261] on div "Fasting: 9h 17m [DATE] 8 fl oz Water Note not added 06:14 AM Note not added Que…" at bounding box center [539, 401] width 1024 height 464
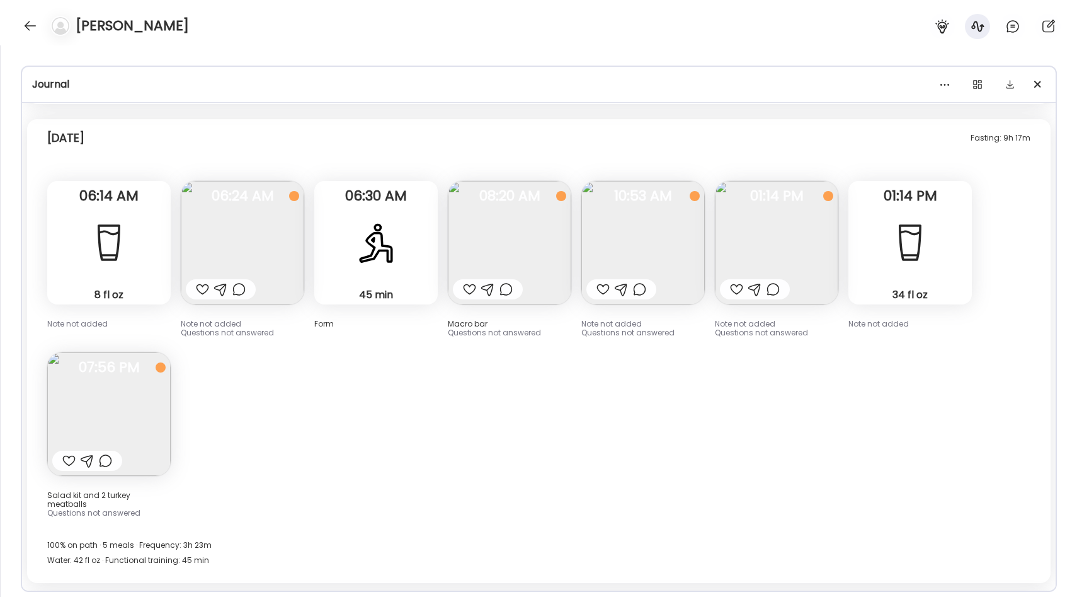
scroll to position [12375, 0]
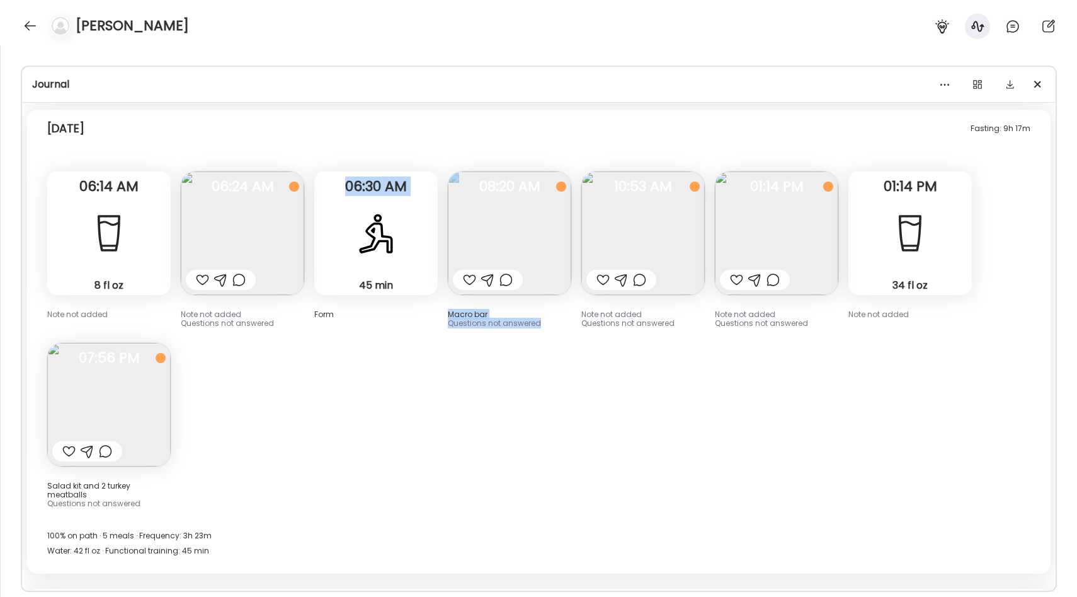
drag, startPoint x: 447, startPoint y: 329, endPoint x: 401, endPoint y: 338, distance: 47.4
click at [401, 338] on div "Fasting: 9h 17m [DATE] 8 fl oz Water Note not added 06:14 AM Note not added Que…" at bounding box center [539, 342] width 1024 height 464
click at [404, 336] on div "Fasting: 9h 17m [DATE] 8 fl oz Water Note not added 06:14 AM Note not added Que…" at bounding box center [539, 342] width 1024 height 464
drag, startPoint x: 608, startPoint y: 299, endPoint x: 440, endPoint y: 299, distance: 167.6
click at [440, 299] on div "Fasting: 9h 17m [DATE] 8 fl oz Water Note not added 06:14 AM Note not added Que…" at bounding box center [539, 342] width 1024 height 464
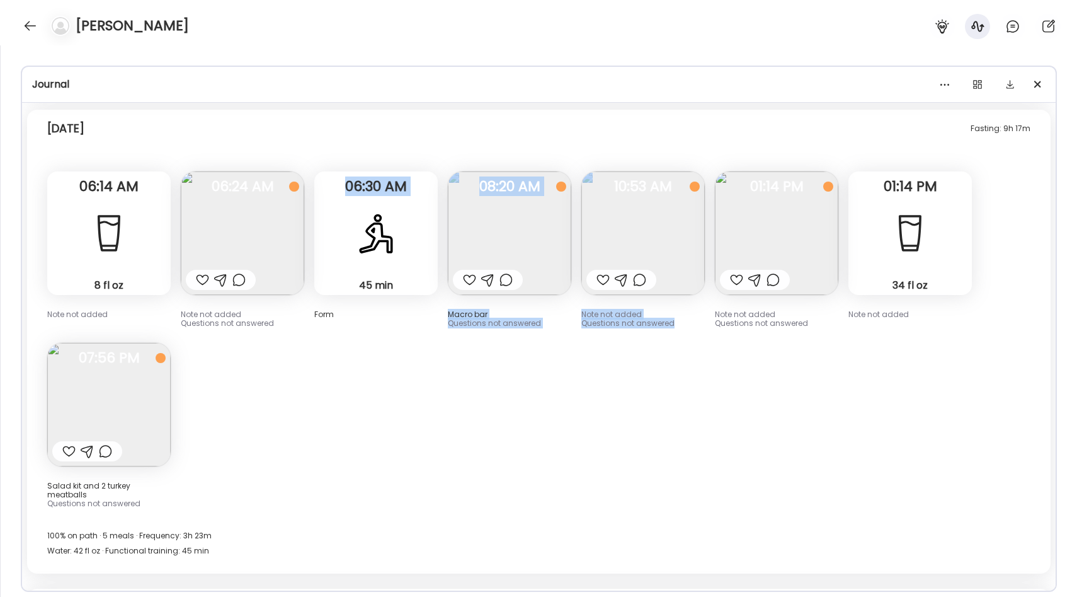
click at [454, 299] on div "Fasting: 9h 17m [DATE] 8 fl oz Water Note not added 06:14 AM Note not added Que…" at bounding box center [539, 342] width 1024 height 464
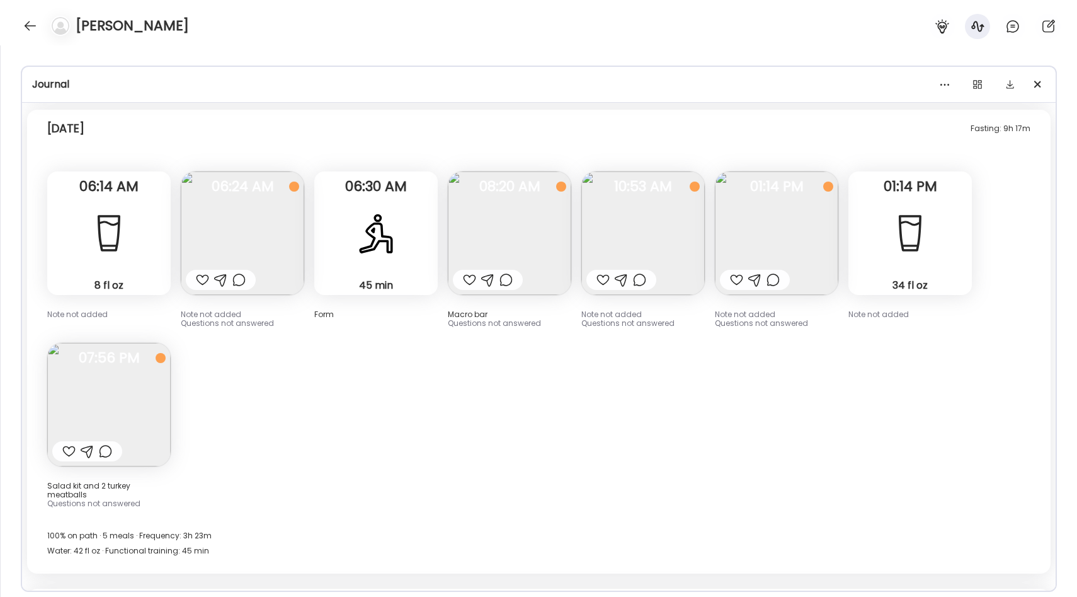
click at [658, 171] on img at bounding box center [643, 232] width 123 height 123
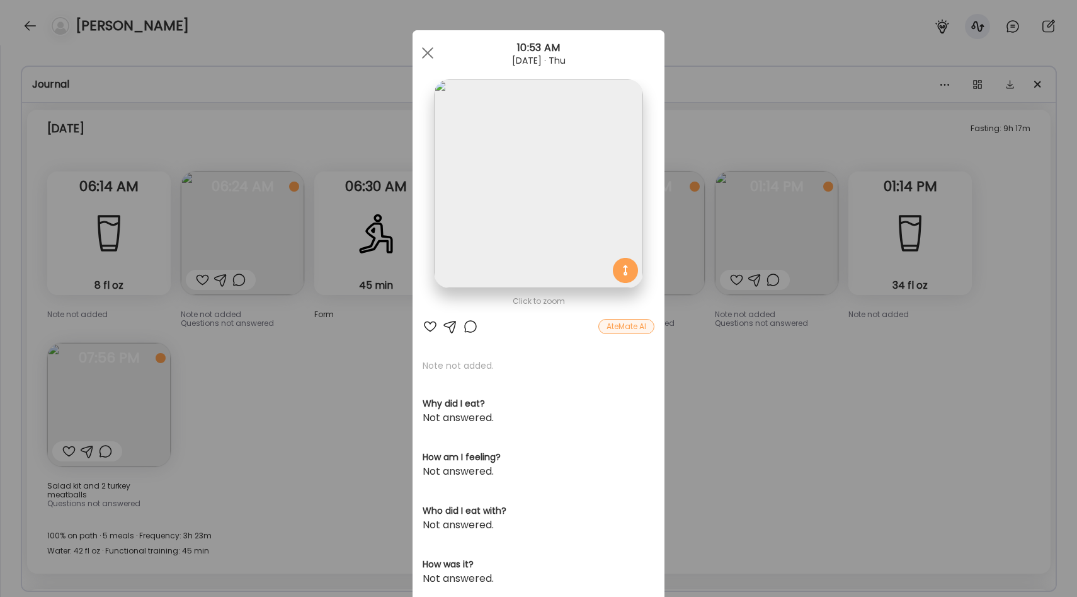
click at [578, 142] on img at bounding box center [538, 183] width 209 height 209
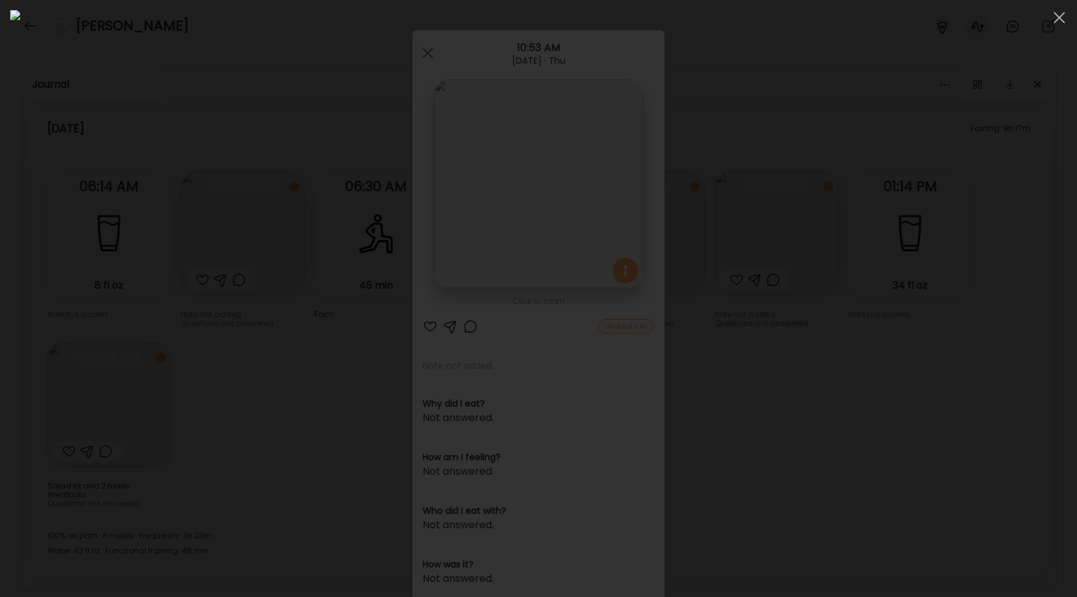
click at [490, 334] on img at bounding box center [538, 298] width 1057 height 576
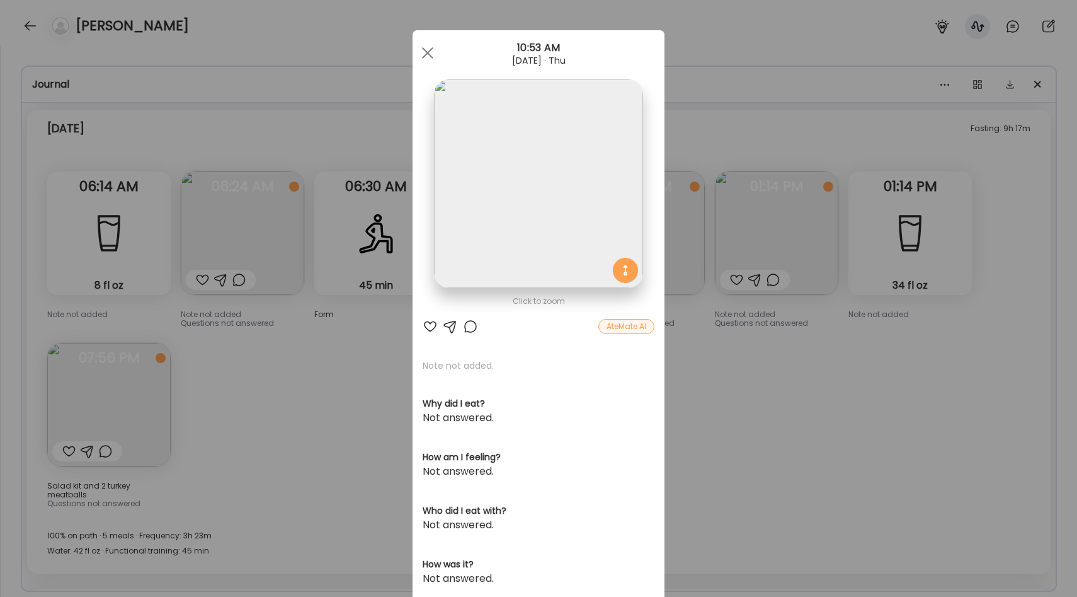
click at [784, 324] on div "Ate Coach Dashboard Wahoo! It’s official Take a moment to set up your Coach Pro…" at bounding box center [538, 298] width 1077 height 597
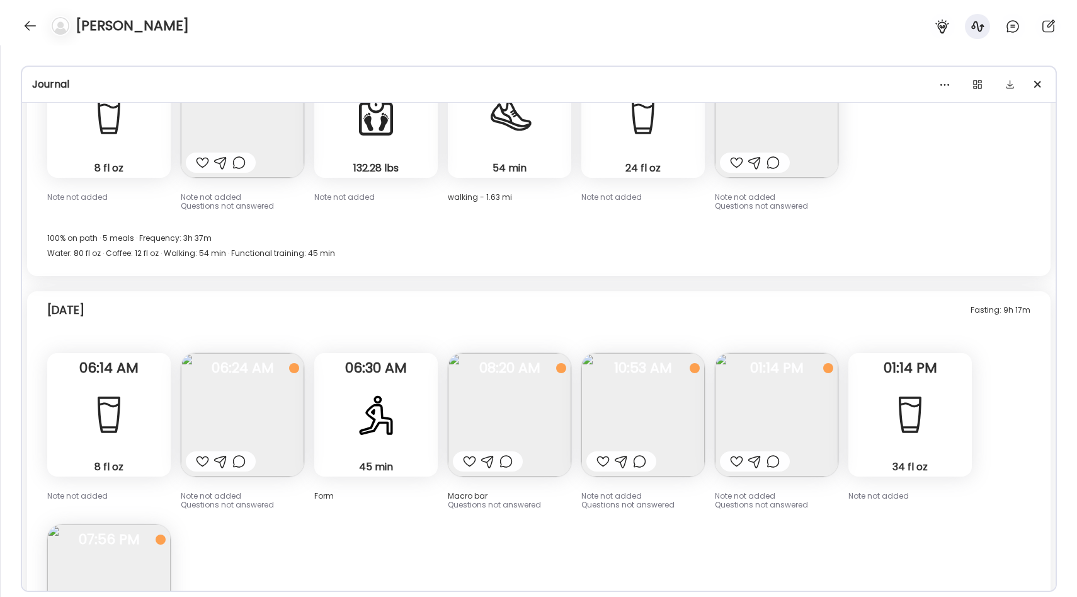
scroll to position [12217, 0]
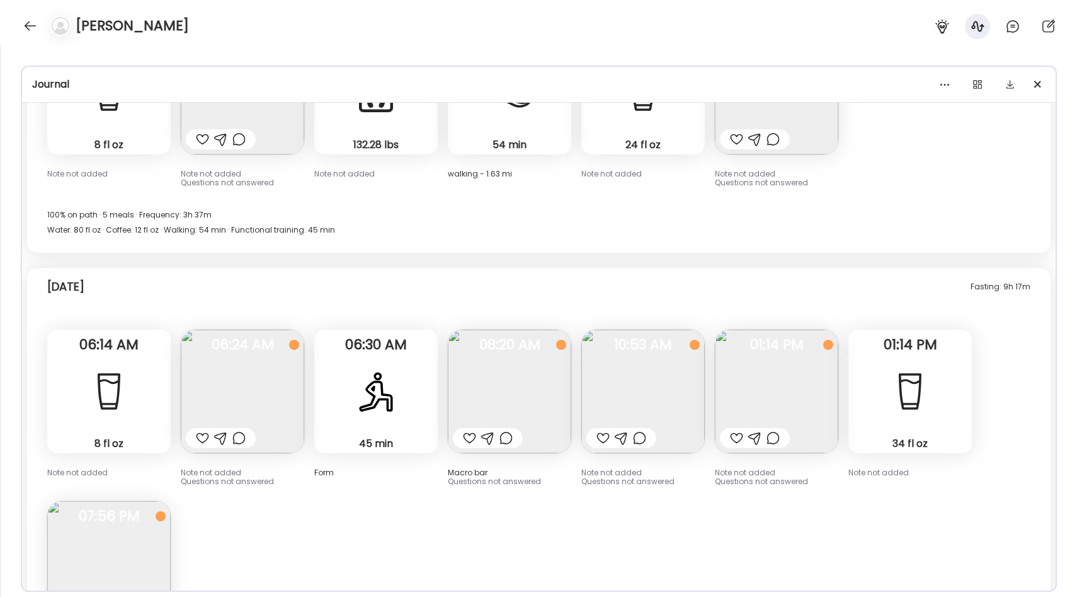
click at [562, 333] on img at bounding box center [509, 390] width 123 height 123
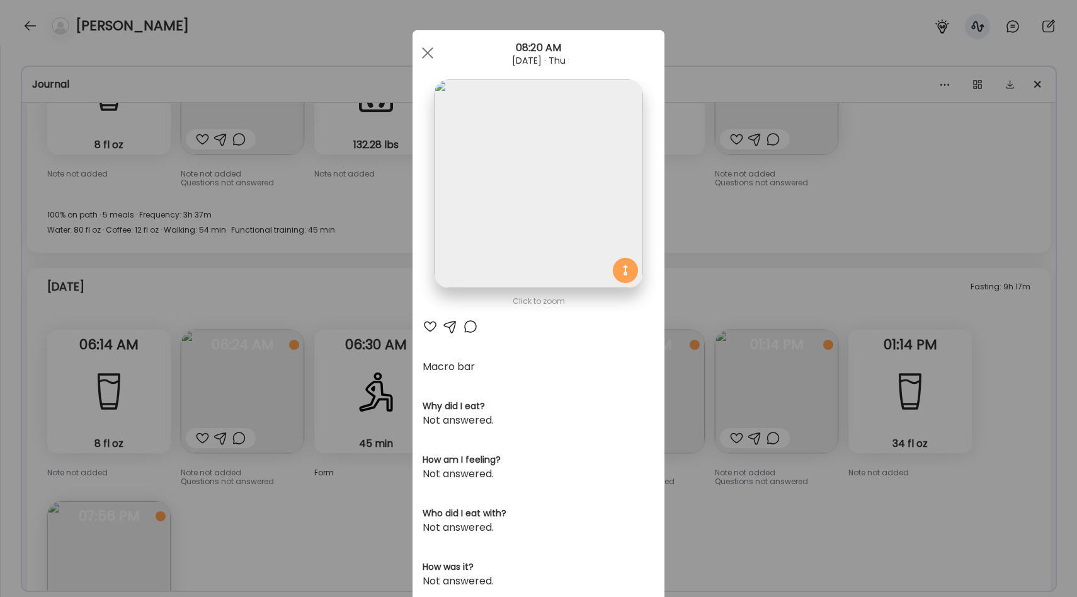
click at [348, 487] on div "Ate Coach Dashboard Wahoo! It’s official Take a moment to set up your Coach Pro…" at bounding box center [538, 298] width 1077 height 597
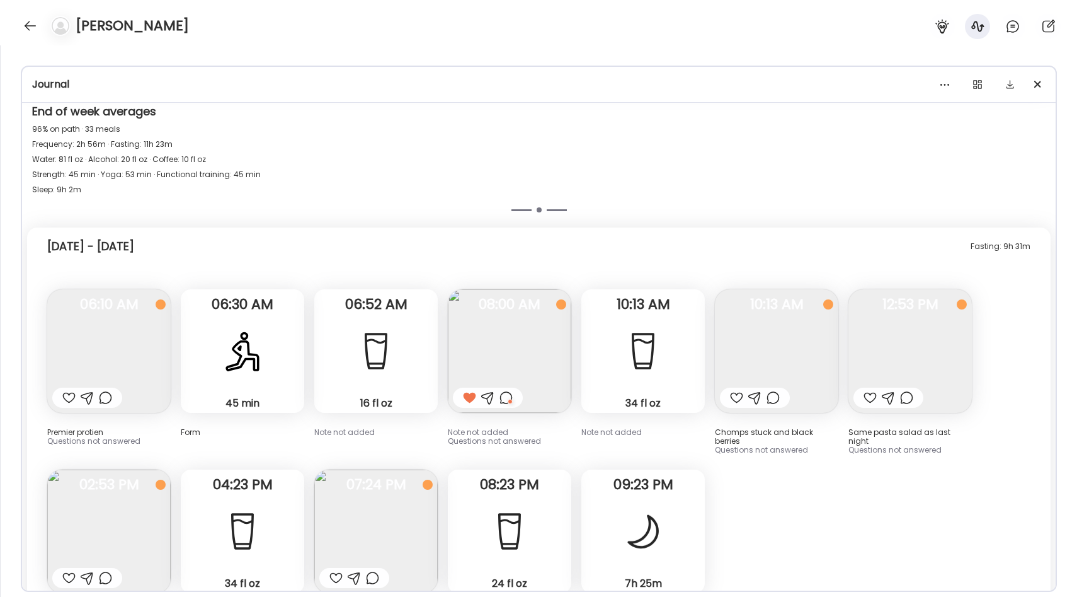
scroll to position [11918, 0]
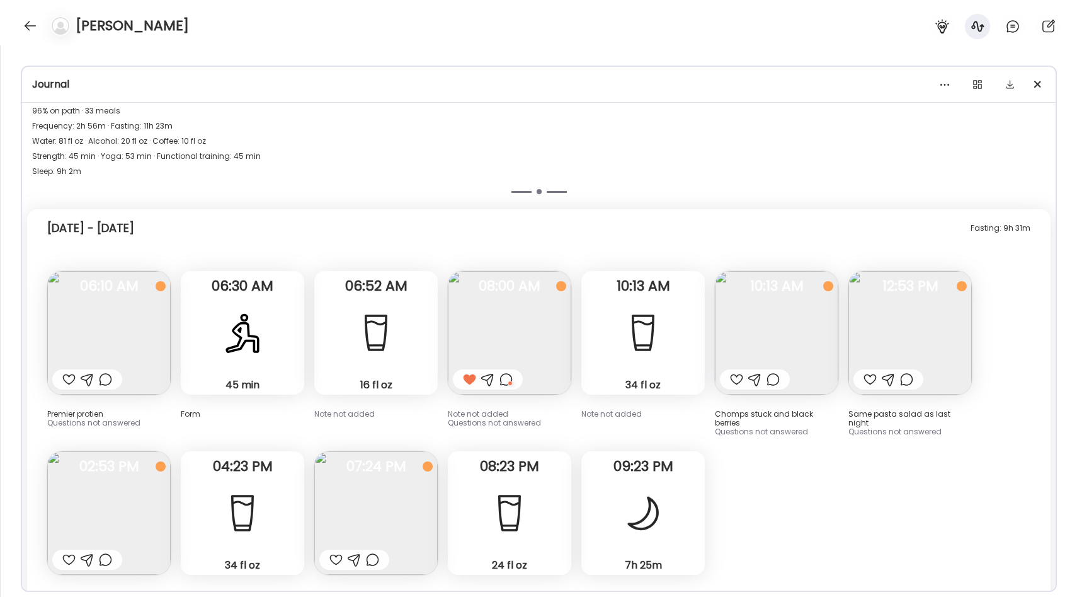
click at [509, 372] on div at bounding box center [506, 379] width 13 height 15
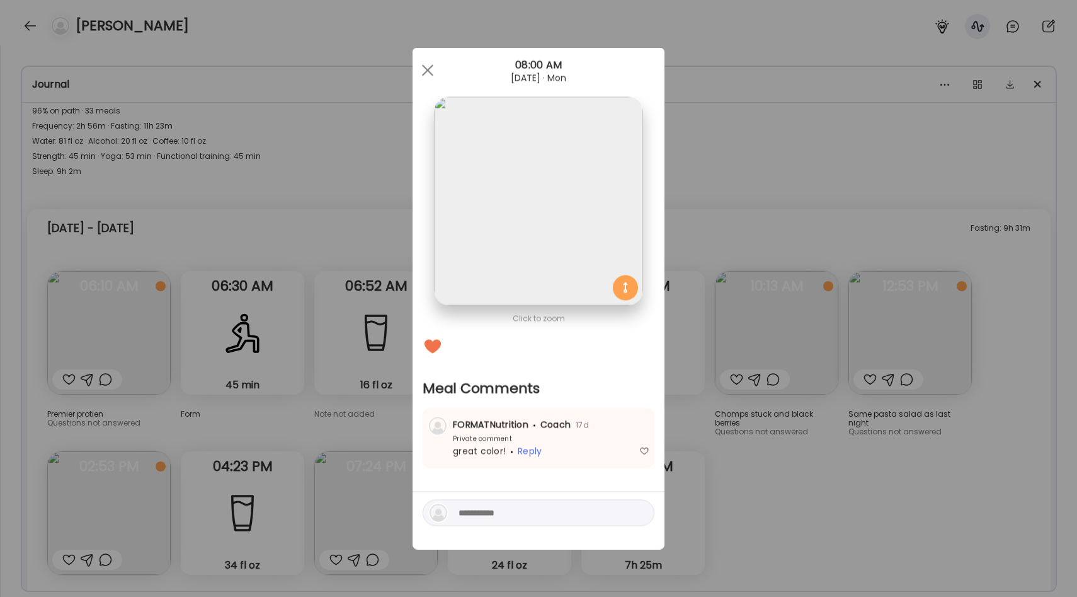
click at [399, 238] on div "Ate Coach Dashboard Wahoo! It’s official Take a moment to set up your Coach Pro…" at bounding box center [538, 298] width 1077 height 597
